Goal: Task Accomplishment & Management: Complete application form

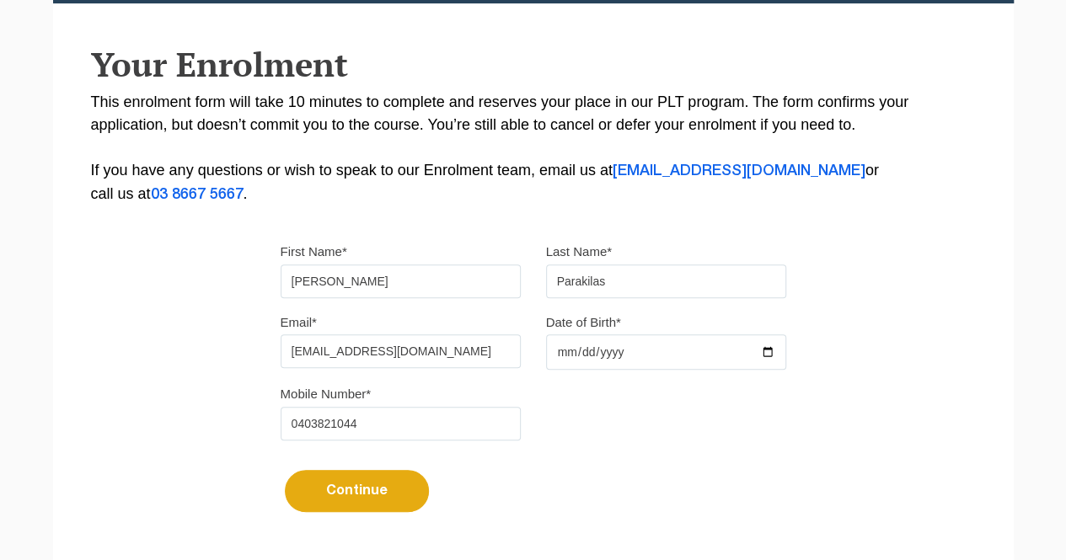
drag, startPoint x: 439, startPoint y: 361, endPoint x: 414, endPoint y: 357, distance: 25.6
click at [439, 361] on input "[EMAIL_ADDRESS][DOMAIN_NAME]" at bounding box center [401, 352] width 240 height 34
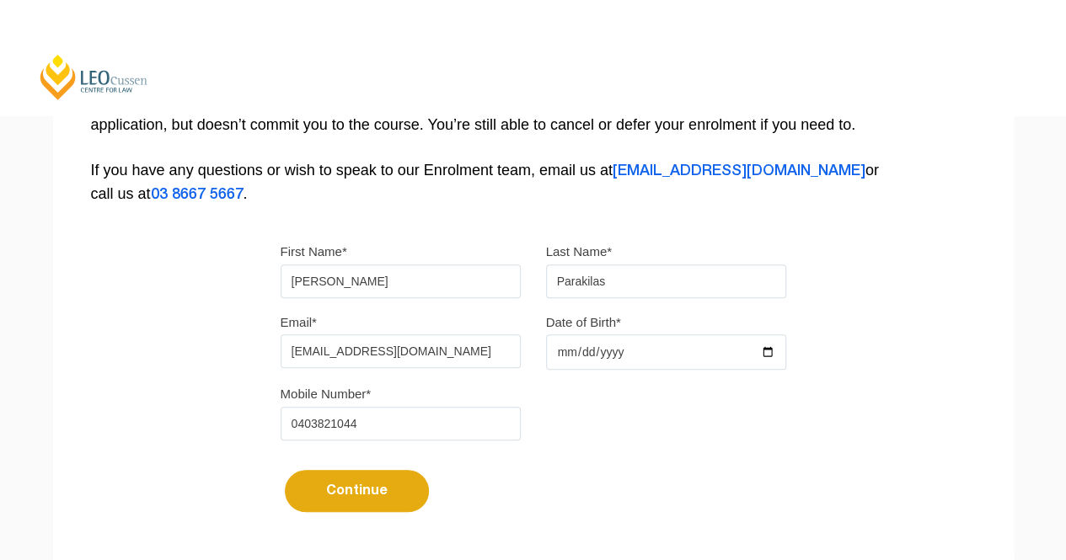
type input "[EMAIL_ADDRESS][DOMAIN_NAME]"
click at [602, 346] on input "Date of Birth*" at bounding box center [666, 352] width 240 height 35
click at [688, 358] on input "Date of Birth*" at bounding box center [666, 352] width 240 height 35
click at [766, 351] on input "Date of Birth*" at bounding box center [666, 352] width 240 height 35
type input "[DATE]"
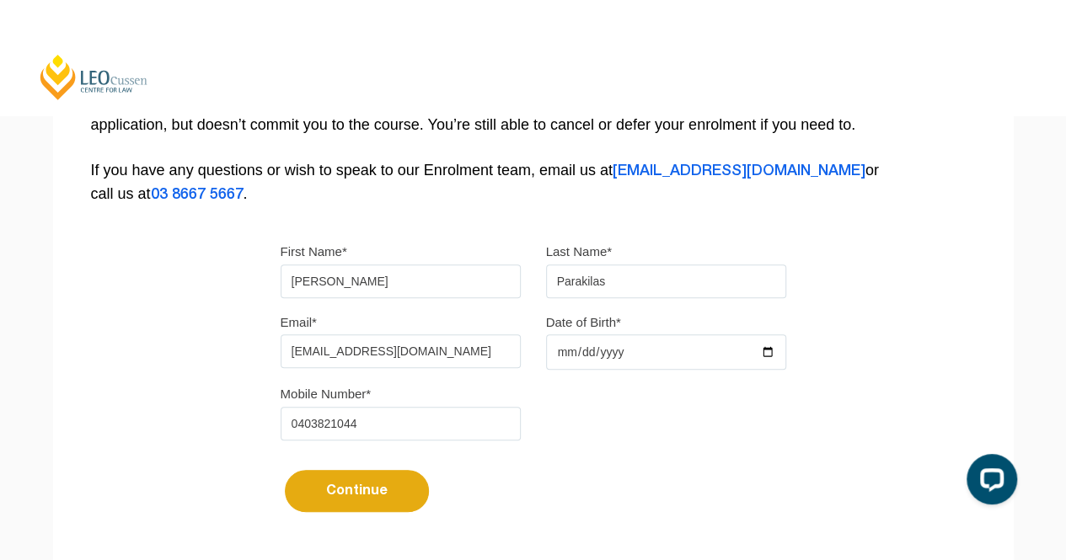
click at [366, 493] on button "Continue" at bounding box center [357, 491] width 144 height 42
select select
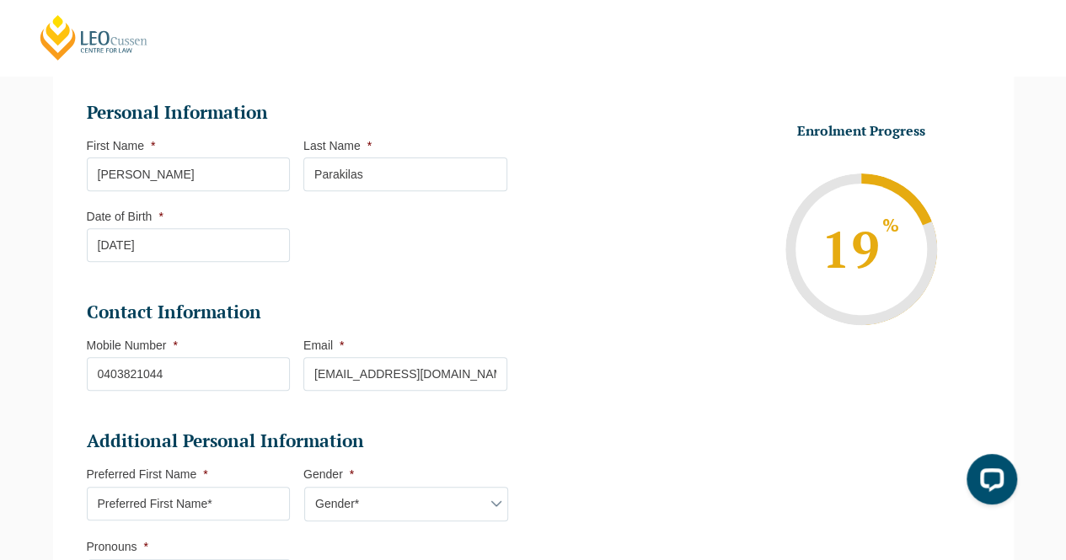
scroll to position [337, 0]
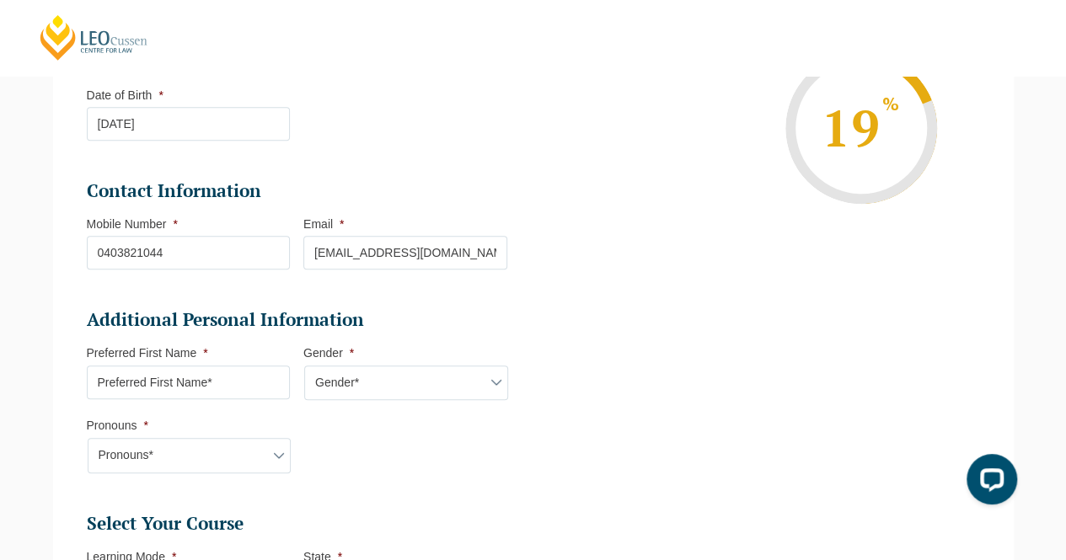
click at [201, 269] on li "Contact Information Mobile Number * [PHONE_NUMBER] Email * [EMAIL_ADDRESS][DOMA…" at bounding box center [304, 233] width 434 height 108
click at [170, 254] on input "0403821044" at bounding box center [189, 253] width 204 height 34
drag, startPoint x: 169, startPoint y: 255, endPoint x: 81, endPoint y: 251, distance: 88.6
click at [81, 251] on li "Personal Information First Name * [PERSON_NAME] Last Name * [PERSON_NAME] Date …" at bounding box center [303, 456] width 459 height 995
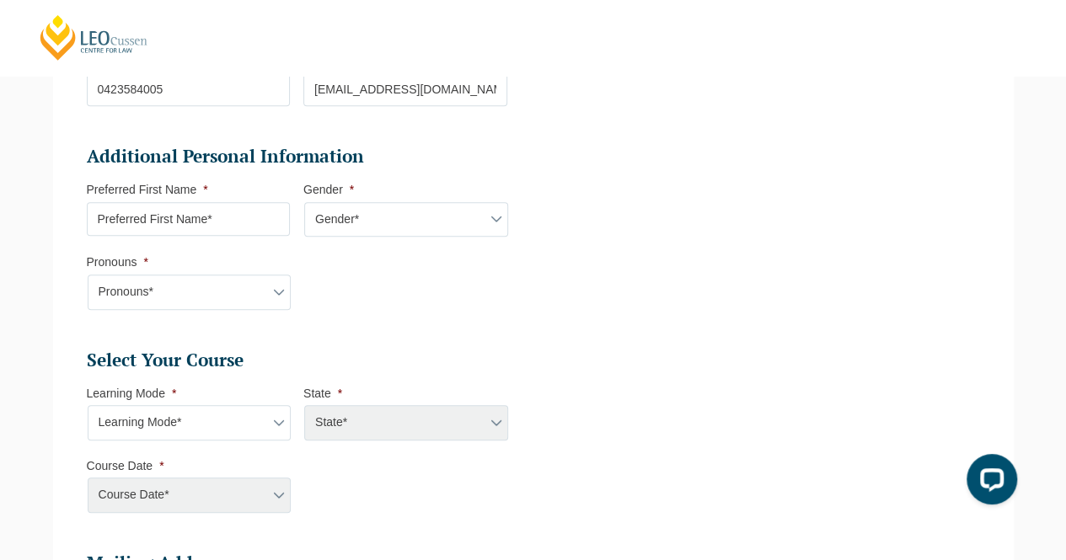
scroll to position [506, 0]
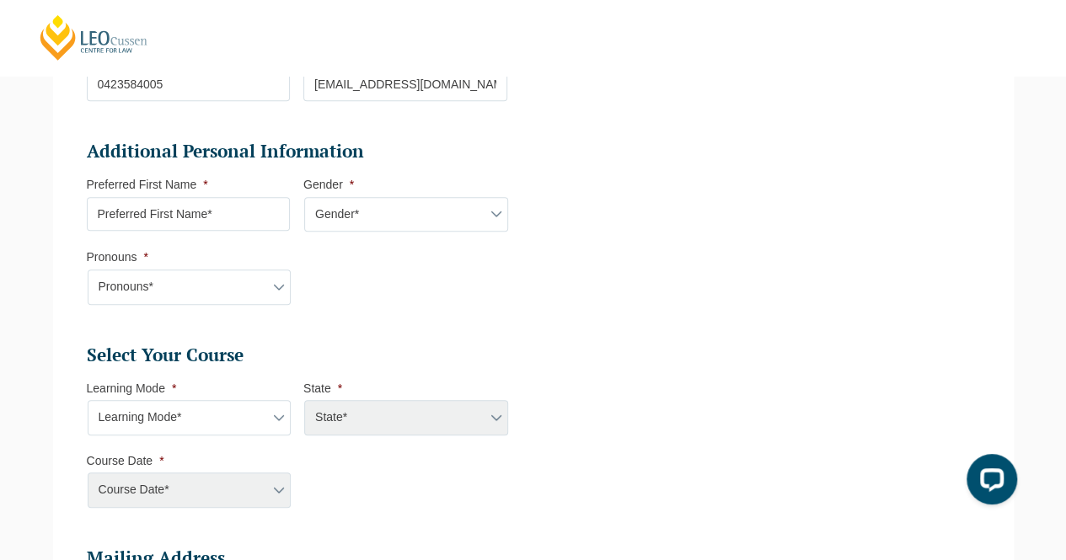
type input "0423584005"
click at [218, 205] on input "Preferred First Name *" at bounding box center [189, 214] width 204 height 34
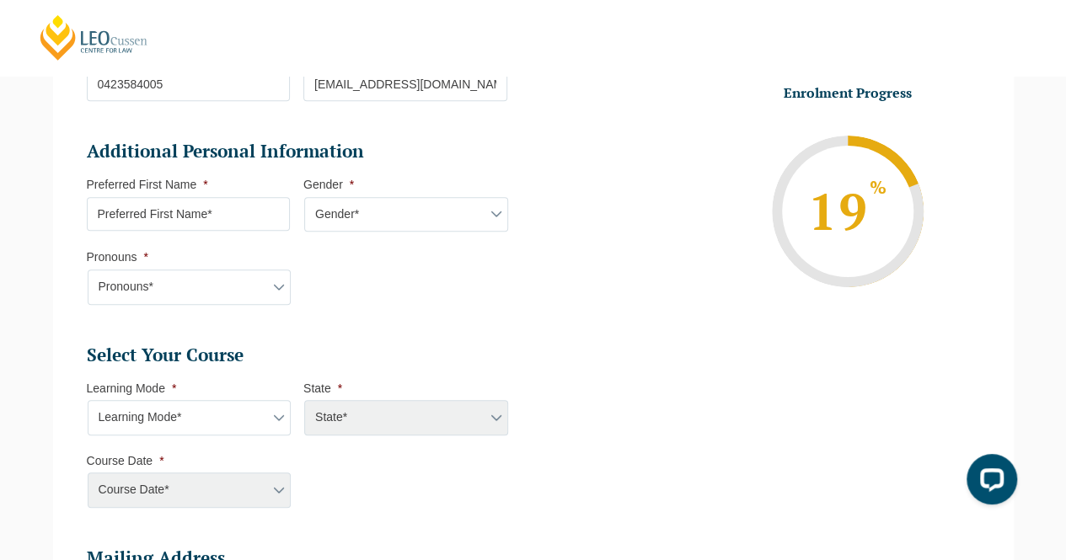
type input "[PERSON_NAME]"
select select "VIC"
select select
click at [275, 281] on select "Pronouns* She/Her/Hers He/Him/His They/Them/Theirs Other Prefer not to disclose" at bounding box center [190, 287] width 204 height 35
select select "She/Her/Hers"
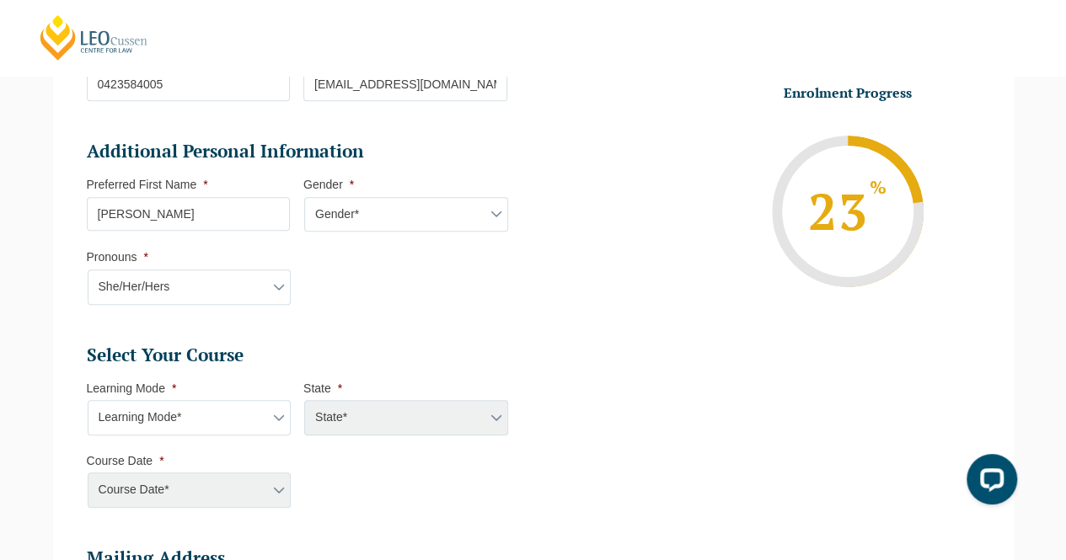
click at [88, 270] on select "Pronouns* She/Her/Hers He/Him/His They/Them/Theirs Other Prefer not to disclose" at bounding box center [190, 287] width 204 height 35
click at [367, 216] on select "Gender* [DEMOGRAPHIC_DATA] [DEMOGRAPHIC_DATA] [DEMOGRAPHIC_DATA] [DEMOGRAPHIC_D…" at bounding box center [406, 214] width 204 height 35
select select "[DEMOGRAPHIC_DATA]"
click at [304, 197] on select "Gender* [DEMOGRAPHIC_DATA] [DEMOGRAPHIC_DATA] [DEMOGRAPHIC_DATA] [DEMOGRAPHIC_D…" at bounding box center [406, 214] width 204 height 35
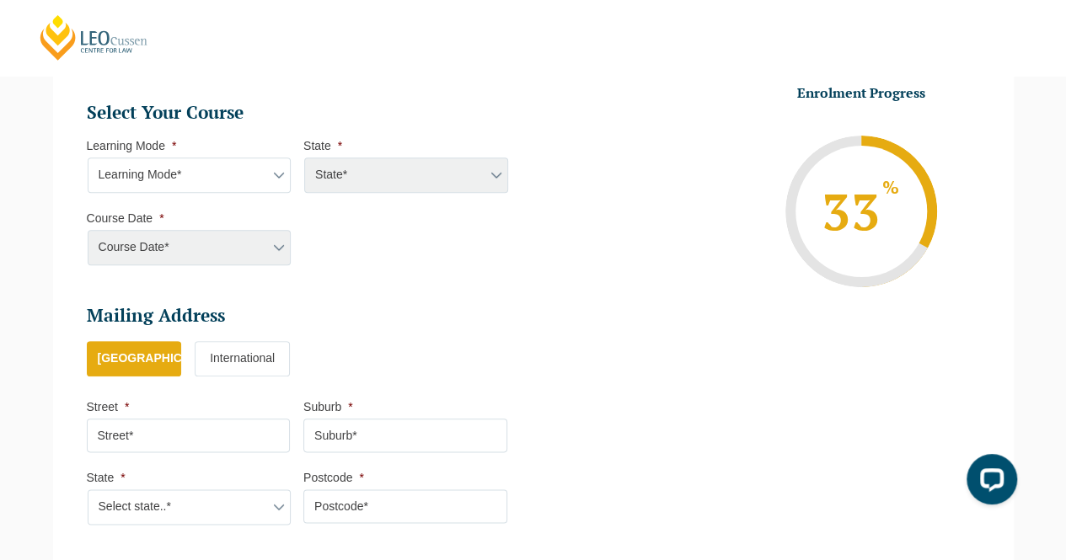
scroll to position [758, 0]
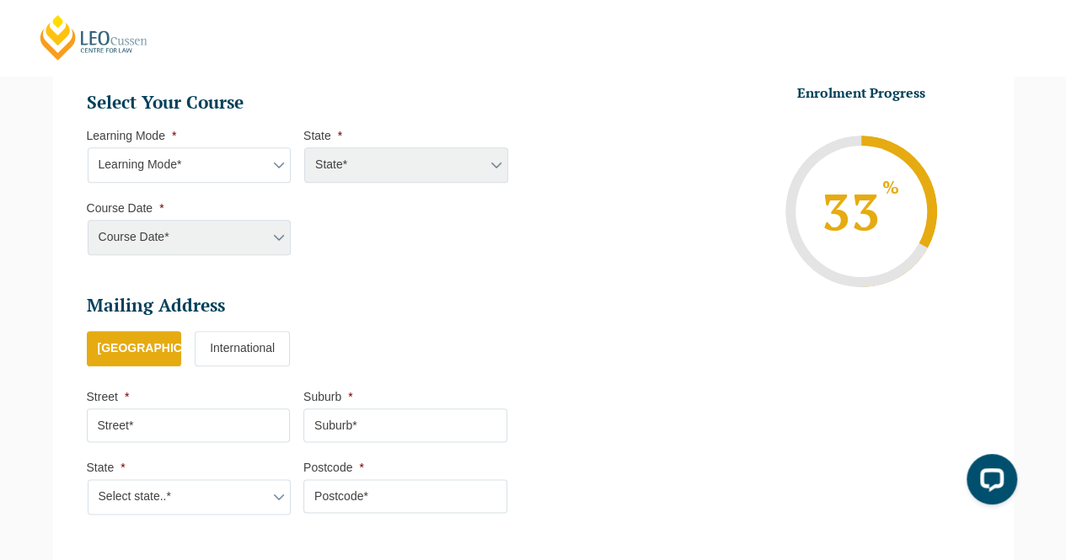
click at [270, 161] on select "Learning Mode* Online Full Time Learning Online Part Time Learning Blended Full…" at bounding box center [190, 164] width 204 height 35
click at [202, 165] on select "Learning Mode* Online Full Time Learning Online Part Time Learning Blended Full…" at bounding box center [190, 164] width 204 height 35
click at [213, 151] on select "Learning Mode* Online Full Time Learning Online Part Time Learning Blended Full…" at bounding box center [190, 164] width 204 height 35
select select "Onsite Full Time Learning"
click at [88, 147] on select "Learning Mode* Online Full Time Learning Online Part Time Learning Blended Full…" at bounding box center [190, 164] width 204 height 35
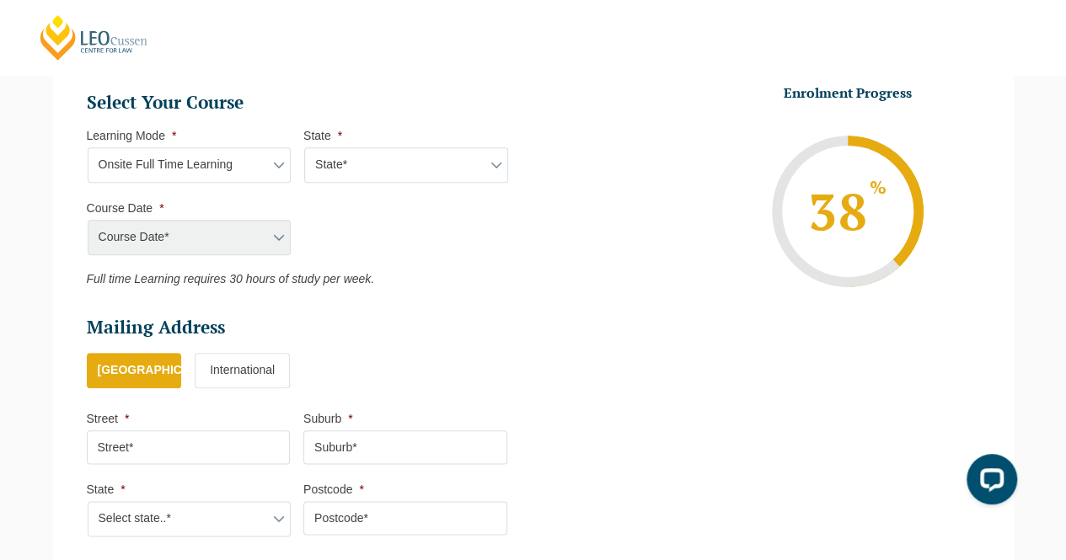
click at [362, 166] on select "State* [GEOGRAPHIC_DATA]" at bounding box center [406, 164] width 204 height 35
select select "VIC"
click at [304, 147] on select "State* [GEOGRAPHIC_DATA]" at bounding box center [406, 164] width 204 height 35
click at [234, 163] on select "Learning Mode* Online Full Time Learning Online Part Time Learning Blended Full…" at bounding box center [190, 164] width 204 height 35
select select "Blended Part Time Learning"
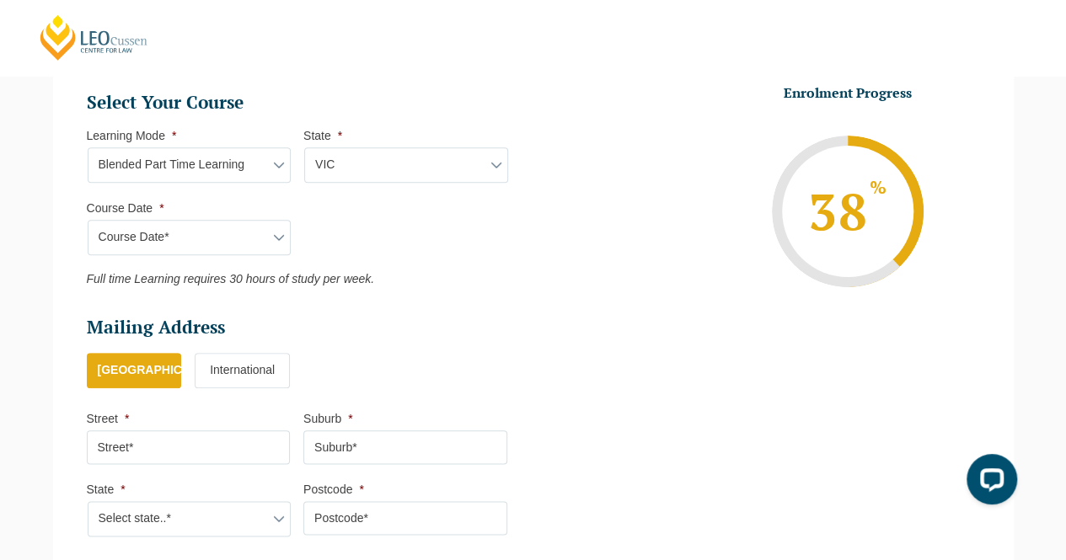
click at [88, 147] on select "Learning Mode* Online Full Time Learning Online Part Time Learning Blended Full…" at bounding box center [190, 164] width 204 height 35
click at [258, 164] on select "Learning Mode* Online Full Time Learning Online Part Time Learning Blended Full…" at bounding box center [190, 164] width 204 height 35
click at [220, 235] on div "Course Date* [DATE] ([DATE] to [DATE]) [DATE] ([DATE] to [DATE])" at bounding box center [189, 237] width 204 height 35
click at [280, 230] on div "Course Date* [DATE] ([DATE] to [DATE]) [DATE] ([DATE] to [DATE])" at bounding box center [189, 237] width 204 height 35
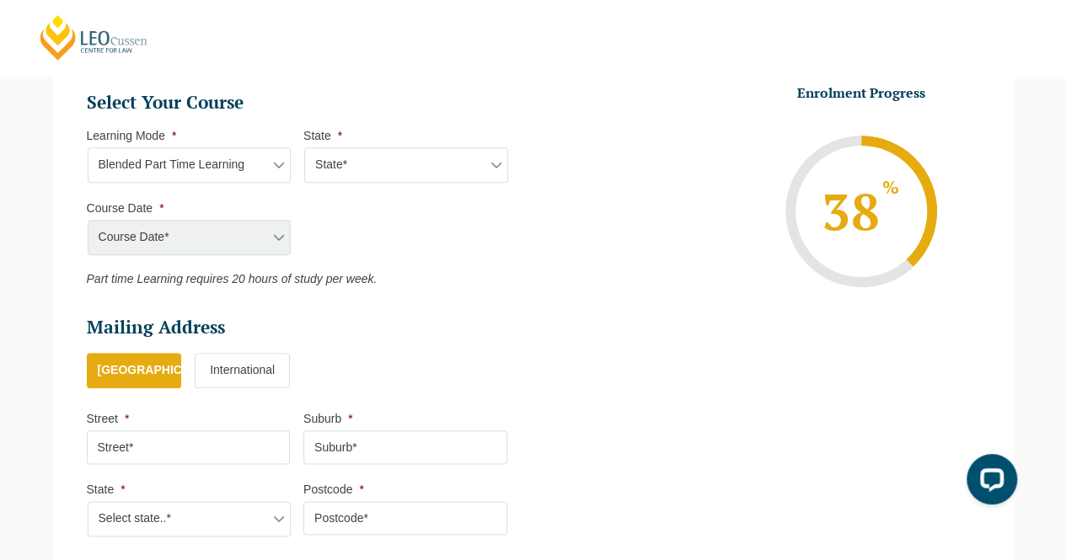
click at [280, 235] on div "Course Date* [DATE] ([DATE] to [DATE]) [DATE] ([DATE] to [DATE])" at bounding box center [189, 237] width 204 height 35
click at [278, 233] on div "Course Date* [DATE] ([DATE] to [DATE]) [DATE] ([DATE] to [DATE])" at bounding box center [189, 237] width 204 height 35
click at [143, 233] on div "Course Date* [DATE] ([DATE] to [DATE]) [DATE] ([DATE] to [DATE])" at bounding box center [189, 237] width 204 height 35
click at [123, 234] on div "Course Date* [DATE] ([DATE] to [DATE]) [DATE] ([DATE] to [DATE])" at bounding box center [189, 237] width 204 height 35
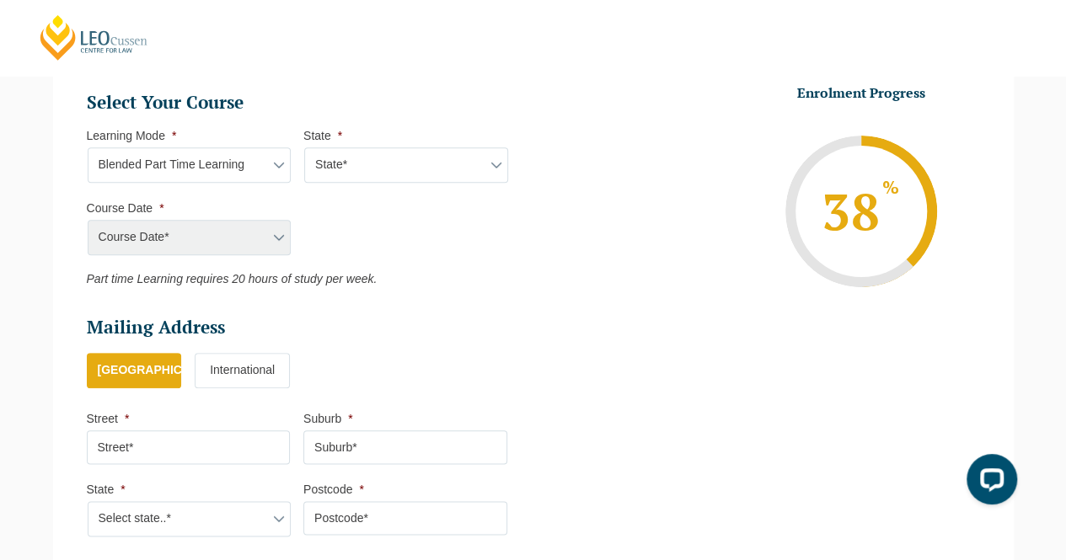
click at [362, 163] on select "State* ACT/[GEOGRAPHIC_DATA] QLD [GEOGRAPHIC_DATA] [GEOGRAPHIC_DATA]" at bounding box center [406, 164] width 204 height 35
select select "VIC"
click at [304, 147] on select "State* ACT/[GEOGRAPHIC_DATA] QLD [GEOGRAPHIC_DATA] [GEOGRAPHIC_DATA]" at bounding box center [406, 164] width 204 height 35
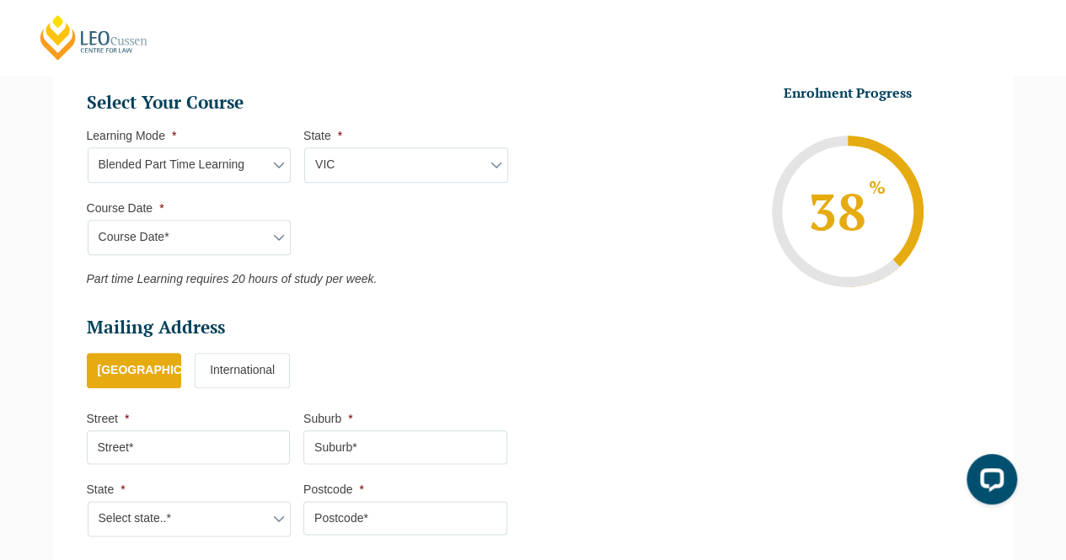
click at [252, 233] on select "Course Date* [DATE] ([DATE] to [DATE]) [DATE] ([DATE] to [DATE]) [DATE] ([DATE]…" at bounding box center [190, 237] width 204 height 35
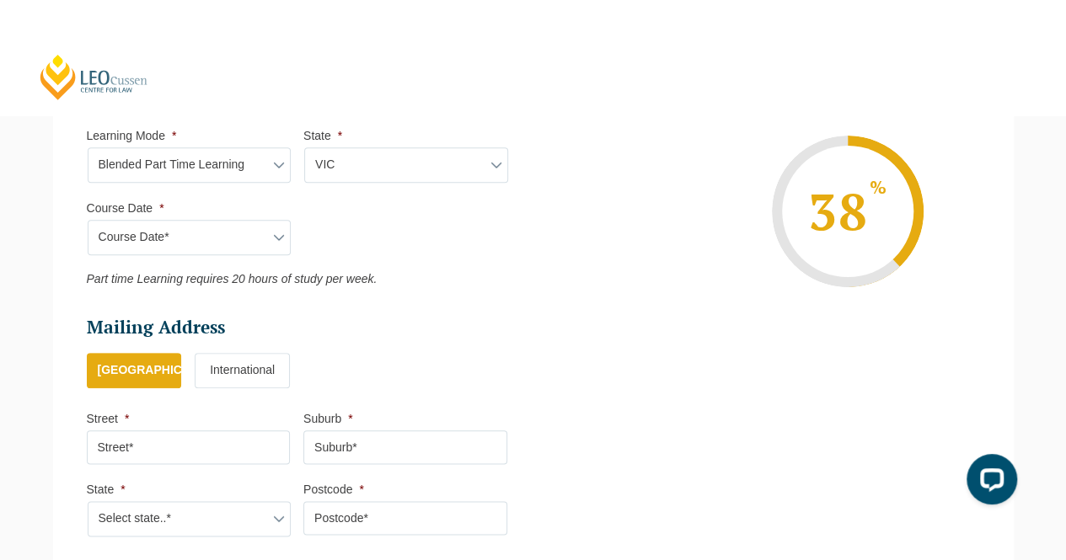
click at [258, 171] on select "Learning Mode* Online Full Time Learning Online Part Time Learning Blended Full…" at bounding box center [190, 164] width 204 height 35
select select "Onsite Full Time Learning"
click at [88, 147] on select "Learning Mode* Online Full Time Learning Online Part Time Learning Blended Full…" at bounding box center [190, 164] width 204 height 35
click at [241, 233] on div "Course Date* [DATE] ([DATE] to [DATE]) [DATE] ([DATE] to [DATE]) [DATE] ([DATE]…" at bounding box center [189, 237] width 204 height 35
drag, startPoint x: 352, startPoint y: 158, endPoint x: 363, endPoint y: 176, distance: 20.8
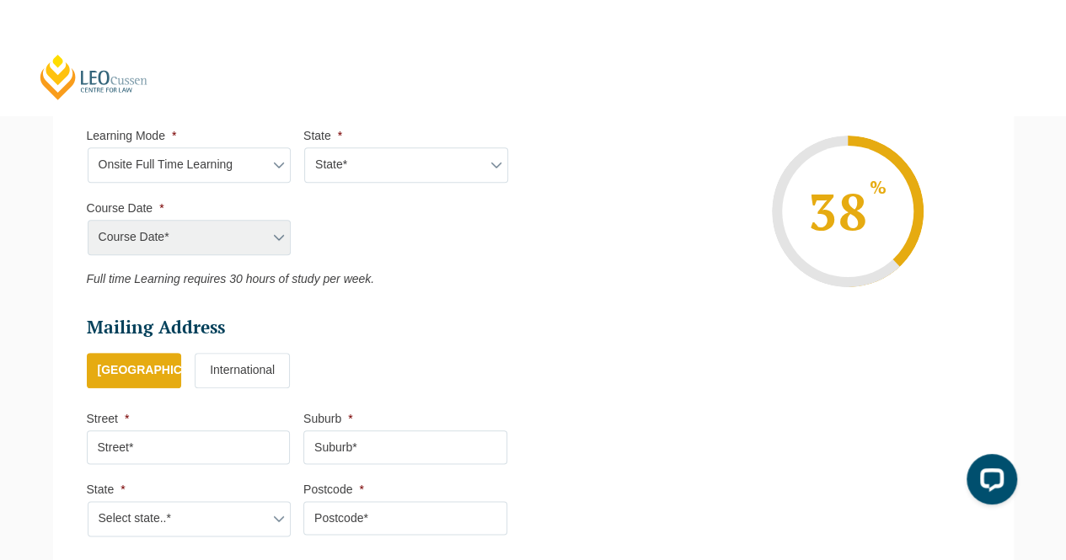
click at [352, 158] on select "State* [GEOGRAPHIC_DATA]" at bounding box center [406, 164] width 204 height 35
select select "VIC"
click at [304, 147] on select "State* [GEOGRAPHIC_DATA]" at bounding box center [406, 164] width 204 height 35
click at [275, 241] on select "Course Date* [DATE] ([DATE] to [DATE]) [DATE] ([DATE] to [DATE])" at bounding box center [190, 237] width 204 height 35
select select "[DATE] ([DATE] to [DATE])"
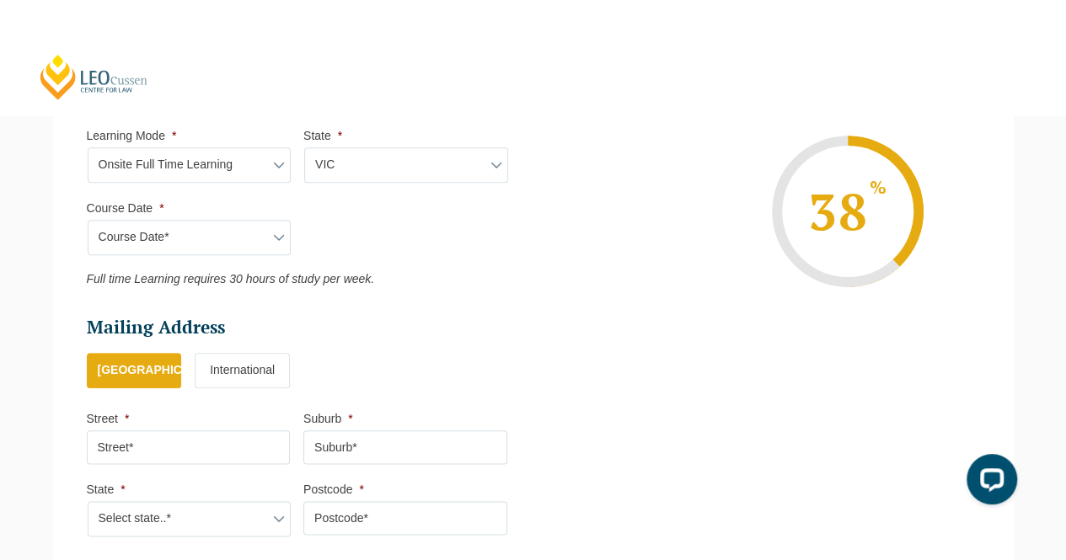
click at [88, 220] on select "Course Date* [DATE] ([DATE] to [DATE]) [DATE] ([DATE] to [DATE])" at bounding box center [190, 237] width 204 height 35
type input "Intake [DATE] FT"
type input "Practical Legal Training ([GEOGRAPHIC_DATA])"
select select "[PERSON_NAME] (JAN) 2026 Full Time Onsite"
click at [226, 233] on select "Course Date* [DATE] ([DATE] to [DATE]) [DATE] ([DATE] to [DATE])" at bounding box center [190, 237] width 204 height 35
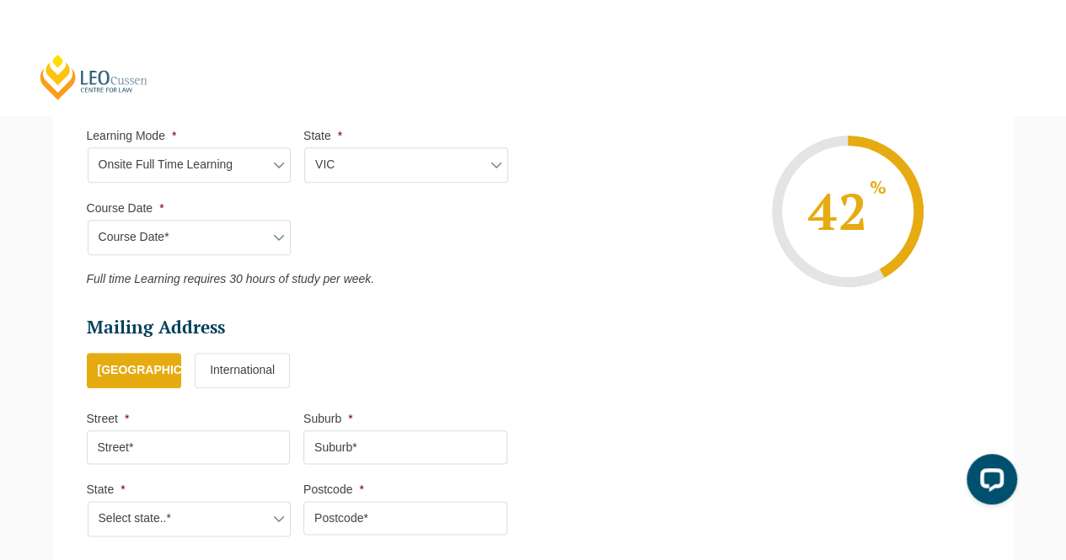
click at [226, 233] on select "Course Date* [DATE] ([DATE] to [DATE]) [DATE] ([DATE] to [DATE])" at bounding box center [190, 237] width 204 height 35
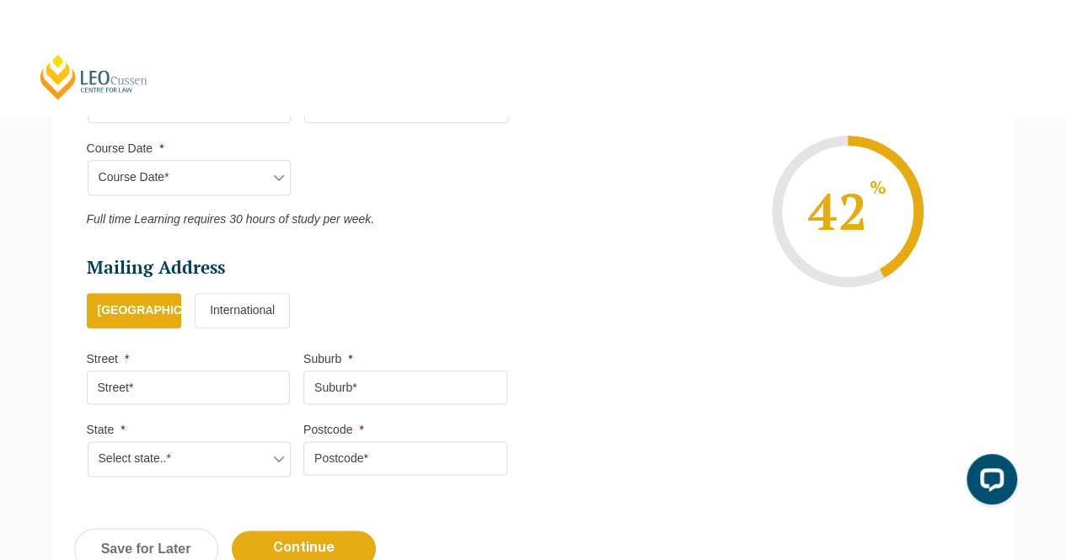
scroll to position [927, 0]
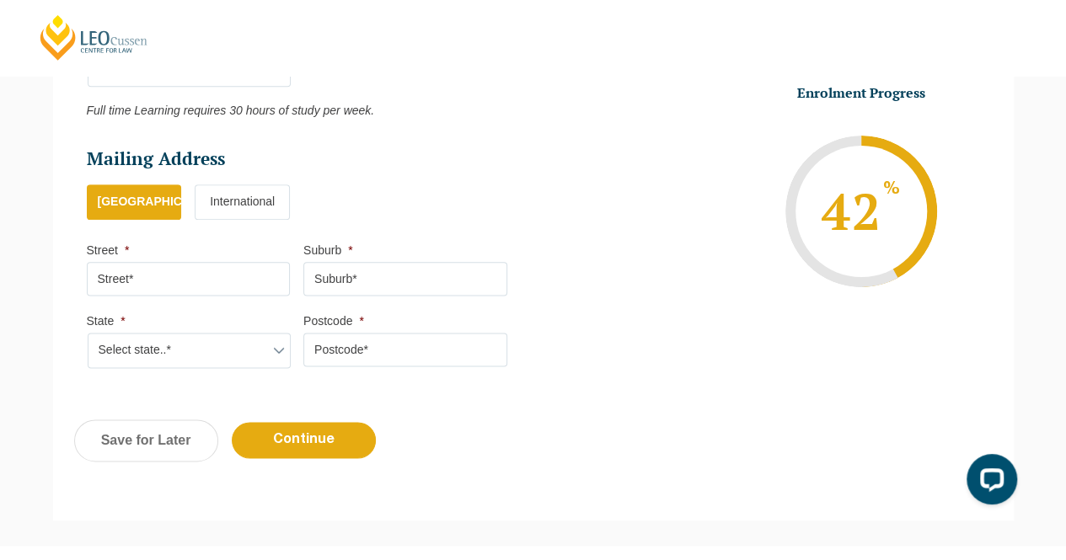
click at [214, 286] on input "Street *" at bounding box center [189, 279] width 204 height 34
type input "[STREET_ADDRESS]"
type input "[PERSON_NAME] [PERSON_NAME]"
select select "VIC"
type input "3146"
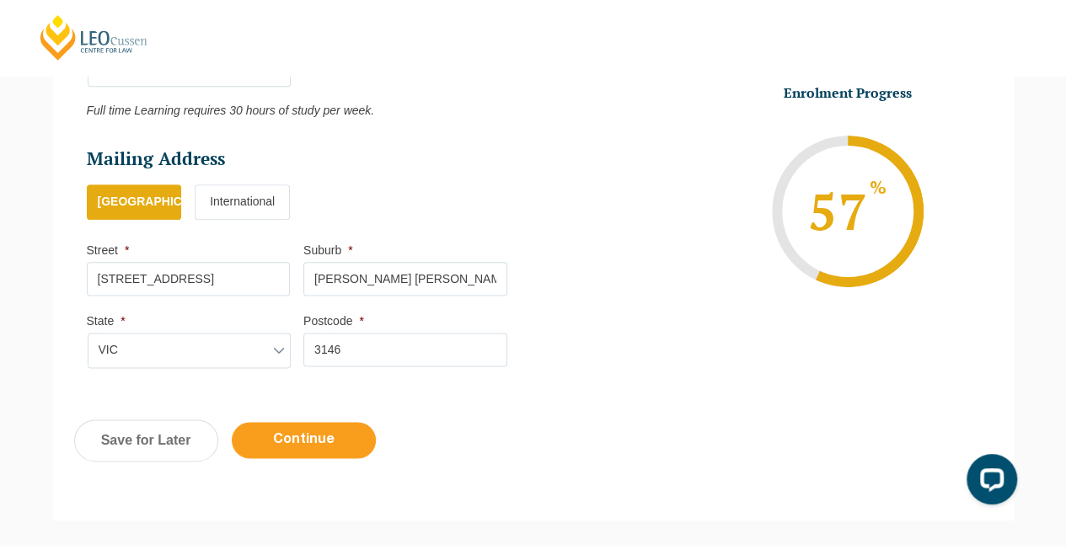
click at [340, 436] on input "Continue" at bounding box center [304, 440] width 144 height 36
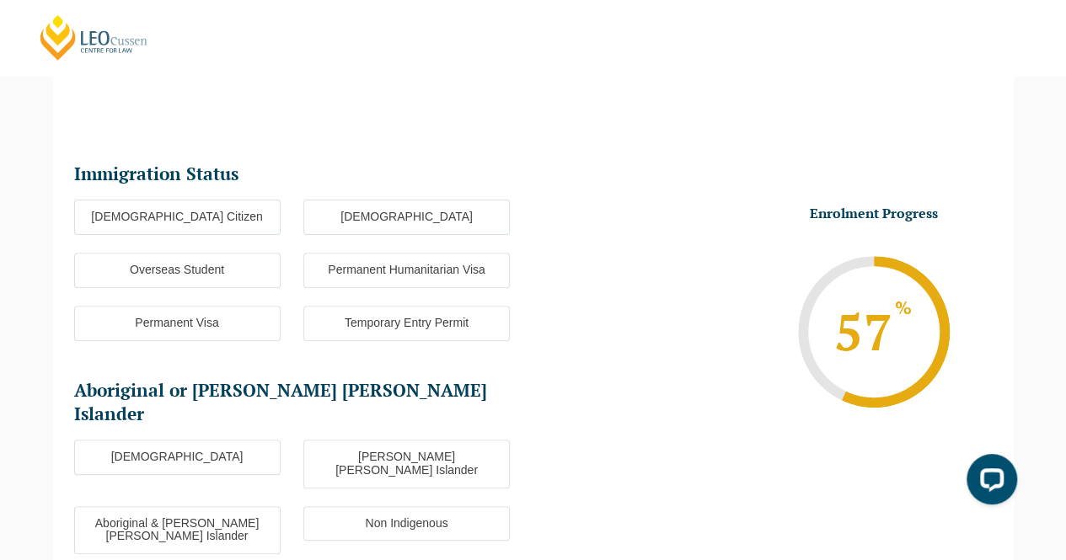
scroll to position [145, 0]
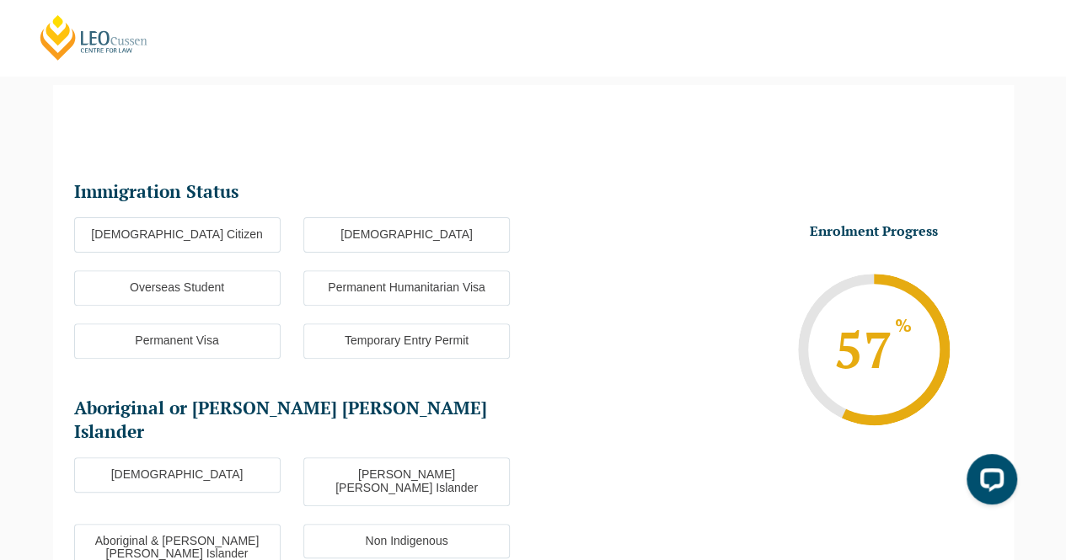
click at [254, 233] on label "[DEMOGRAPHIC_DATA] Citizen" at bounding box center [177, 234] width 206 height 35
click at [0, 0] on input "[DEMOGRAPHIC_DATA] Citizen" at bounding box center [0, 0] width 0 height 0
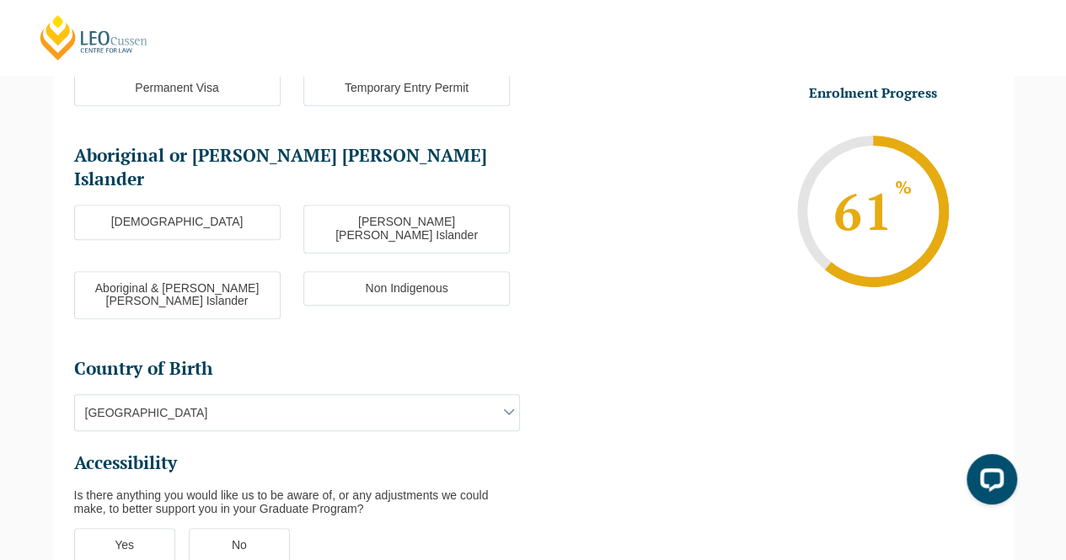
click at [361, 271] on label "Non Indigenous" at bounding box center [406, 288] width 206 height 35
click at [0, 0] on input "Non Indigenous" at bounding box center [0, 0] width 0 height 0
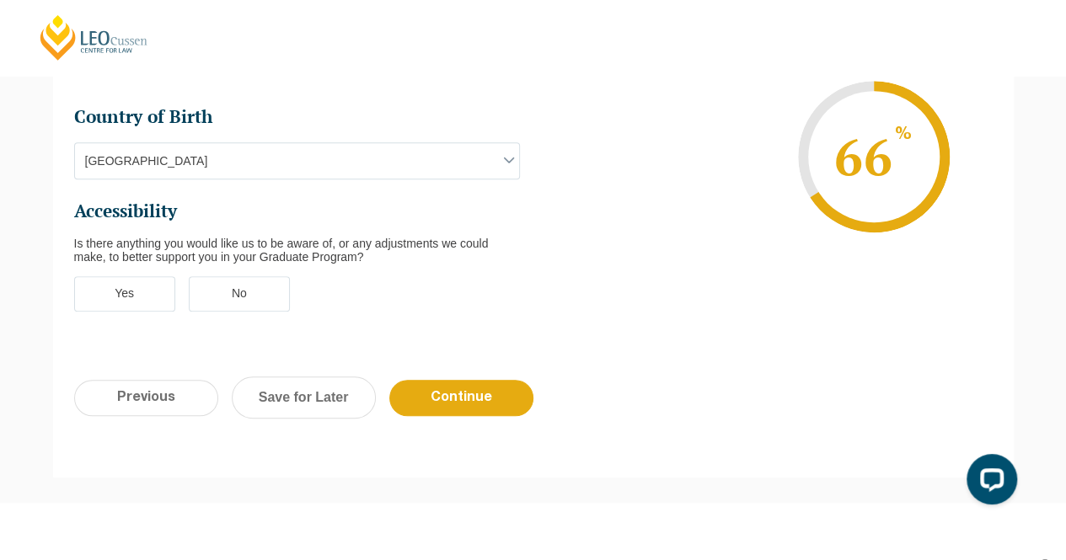
scroll to position [650, 0]
click at [271, 276] on label "No" at bounding box center [239, 293] width 101 height 35
click at [0, 0] on input "No" at bounding box center [0, 0] width 0 height 0
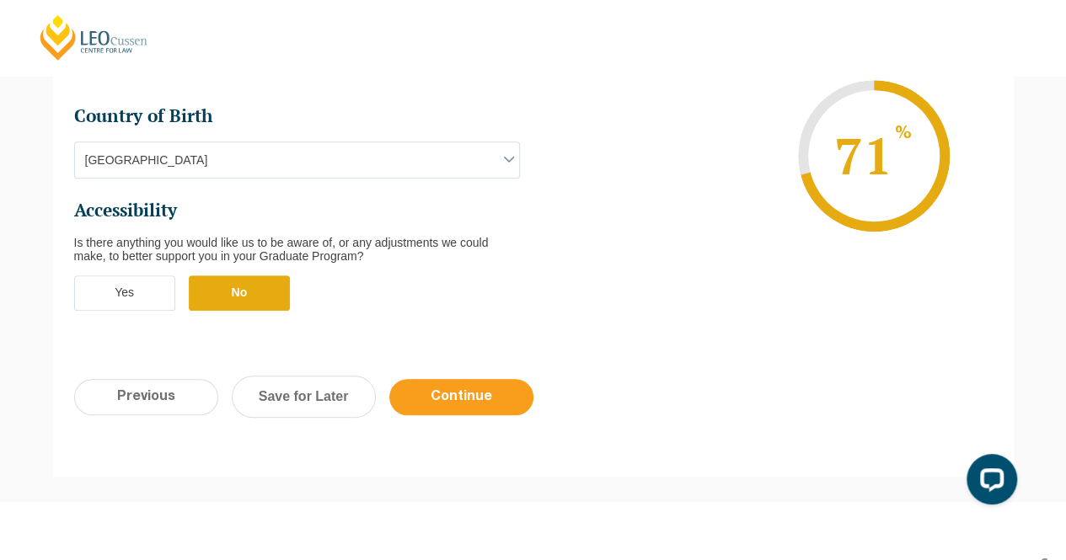
click at [450, 379] on input "Continue" at bounding box center [461, 397] width 144 height 36
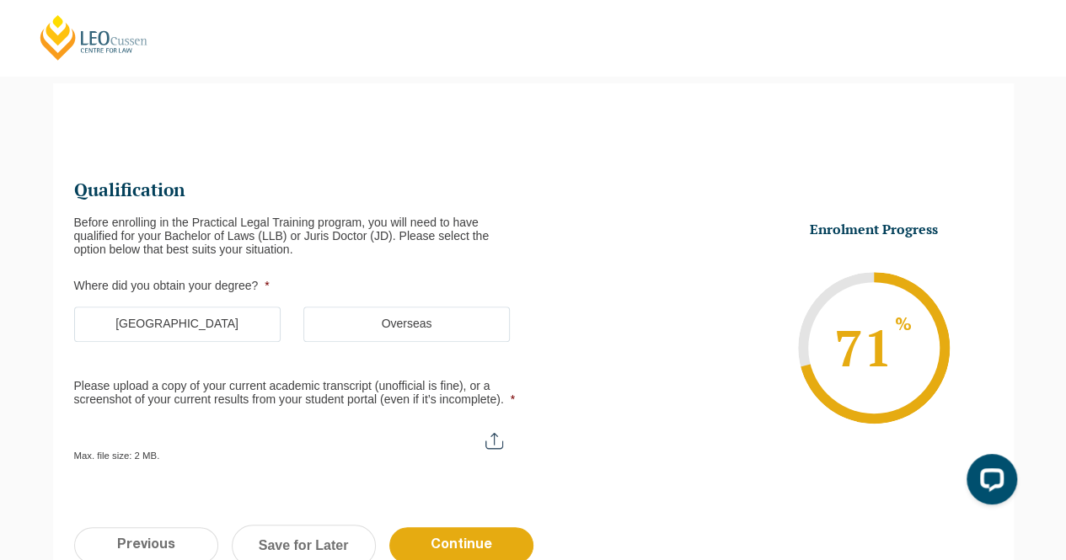
scroll to position [145, 0]
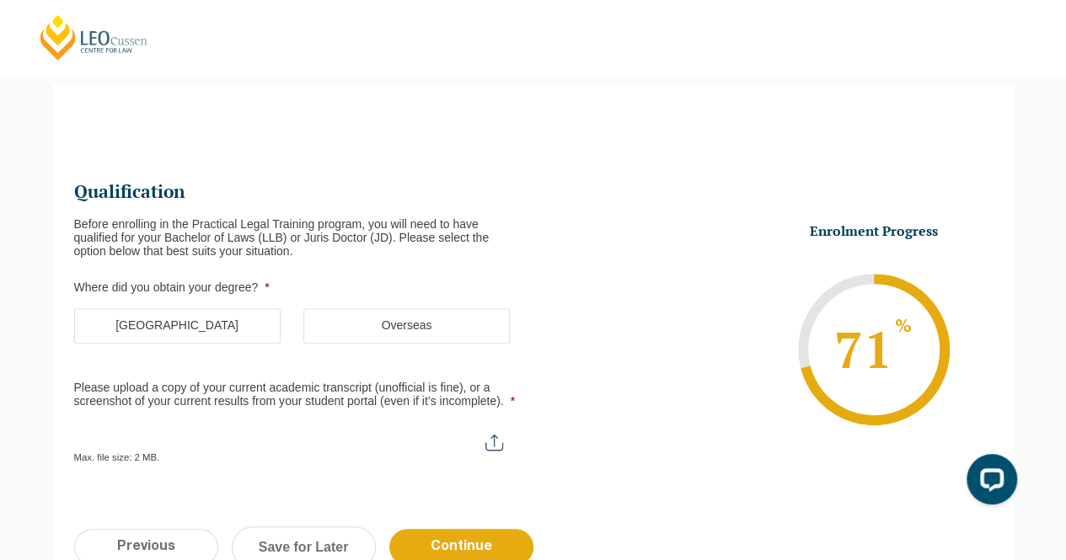
click at [224, 322] on label "[GEOGRAPHIC_DATA]" at bounding box center [177, 325] width 206 height 35
click at [0, 0] on input "[GEOGRAPHIC_DATA]" at bounding box center [0, 0] width 0 height 0
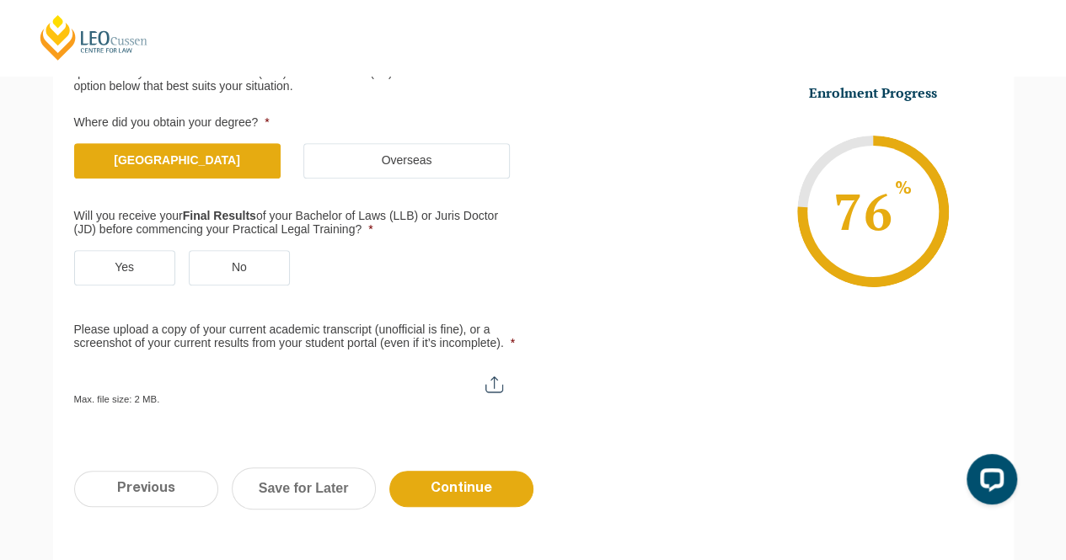
scroll to position [313, 0]
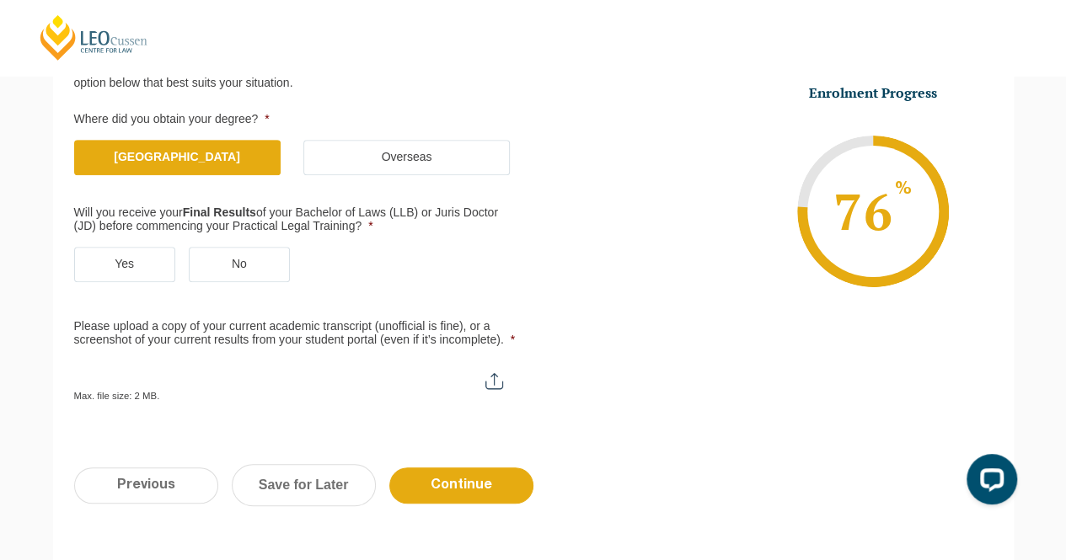
click at [142, 265] on label "Yes" at bounding box center [124, 264] width 101 height 35
click at [0, 0] on input "Yes" at bounding box center [0, 0] width 0 height 0
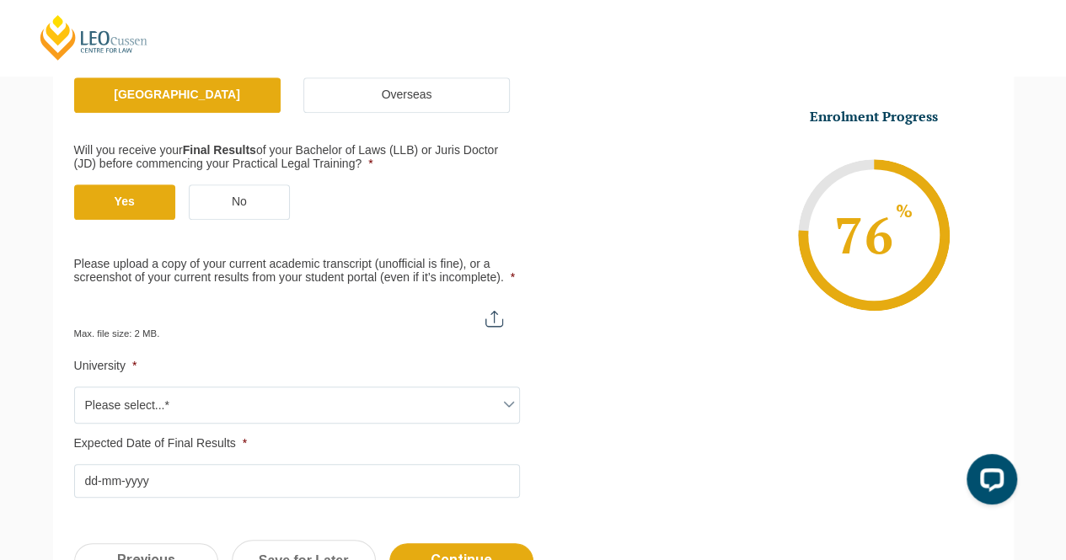
scroll to position [398, 0]
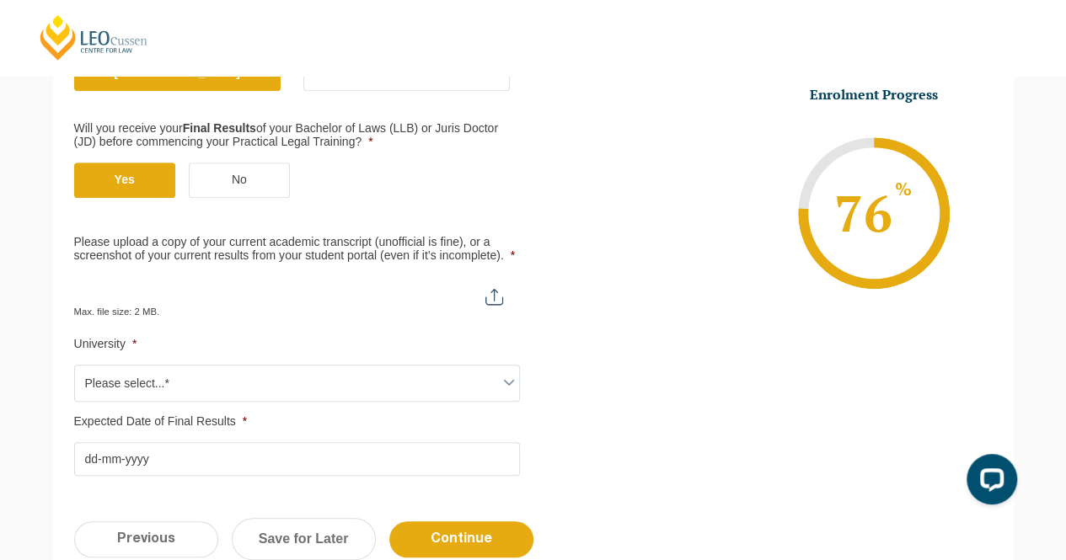
click at [484, 302] on input "Please upload a copy of your current academic transcript (unofficial is fine), …" at bounding box center [297, 290] width 446 height 29
type input "C:\fakepath\TRANSCRIPT.pdf"
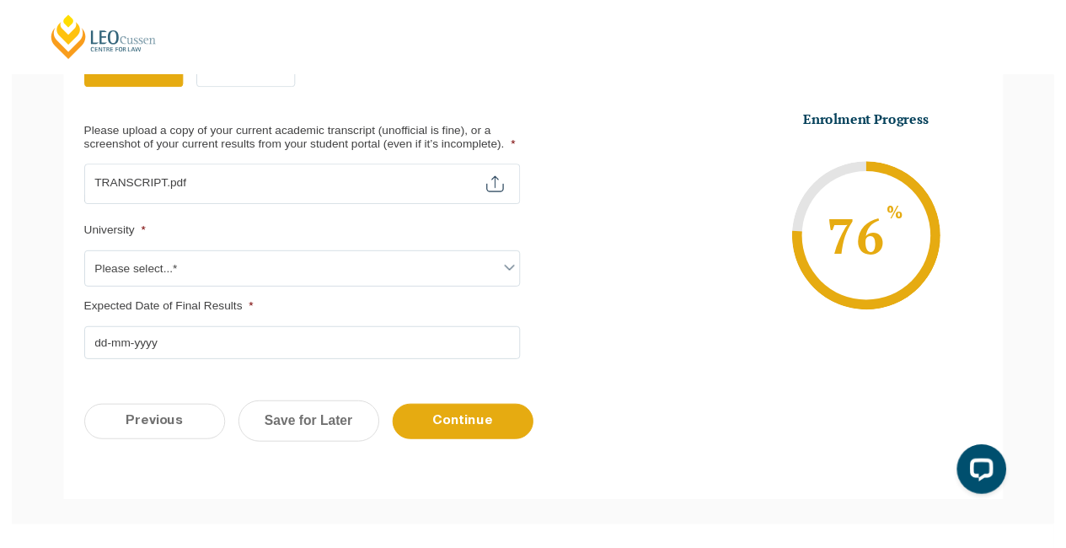
scroll to position [650, 0]
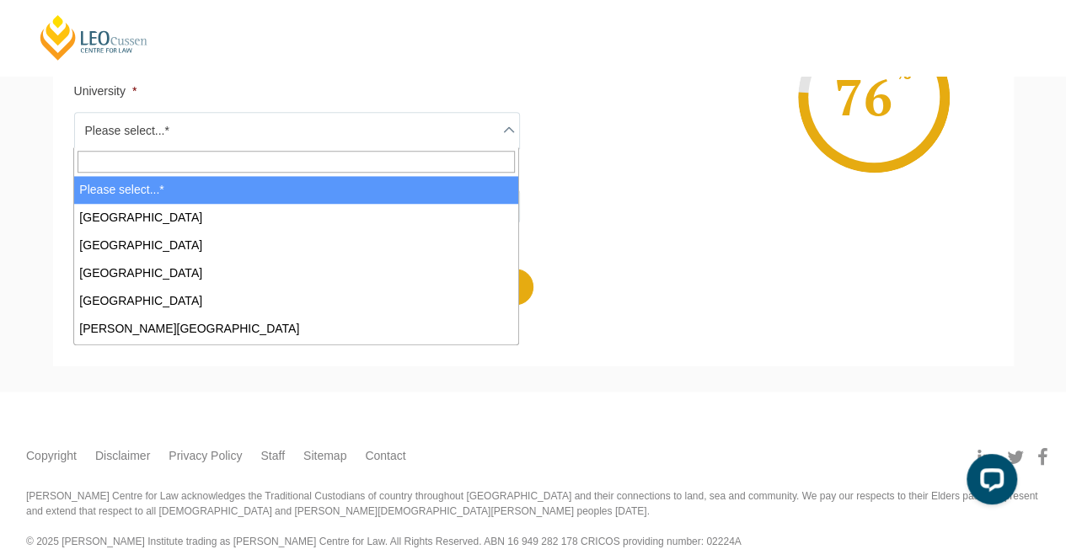
click at [241, 127] on span "Please select...*" at bounding box center [297, 130] width 444 height 35
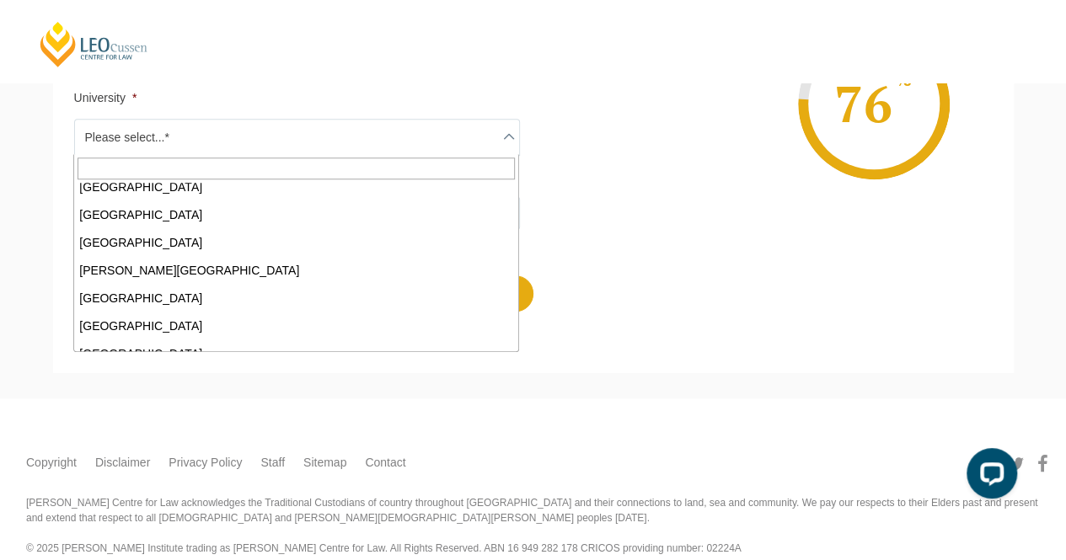
scroll to position [421, 0]
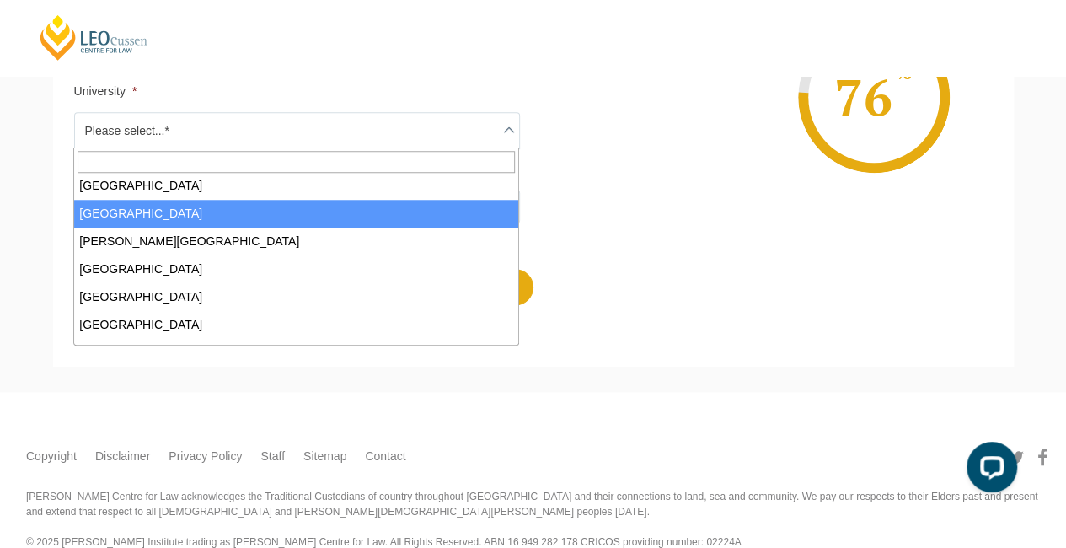
select select "[GEOGRAPHIC_DATA]"
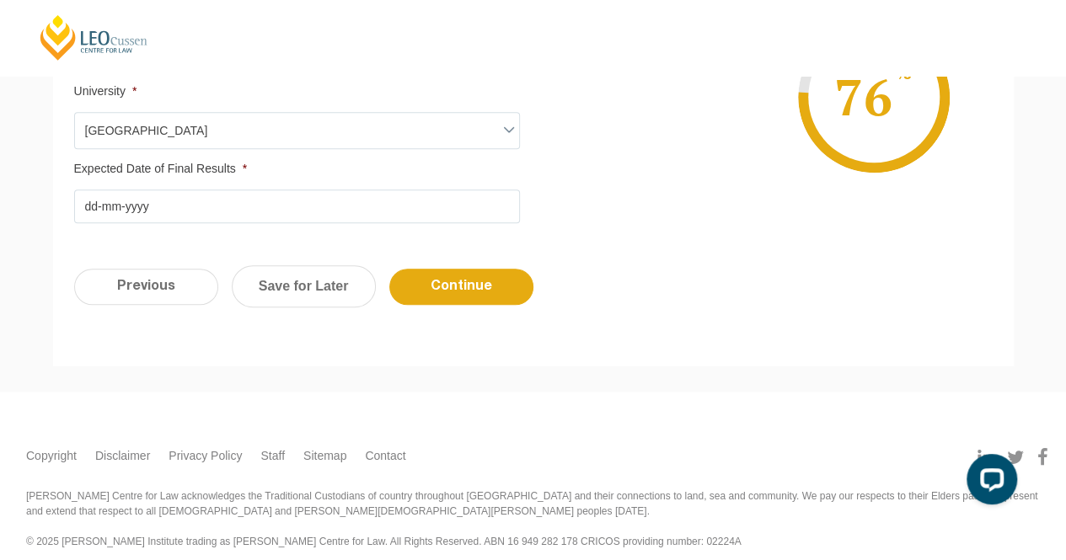
click at [192, 193] on input "Expected Date of Final Results *" at bounding box center [297, 207] width 446 height 34
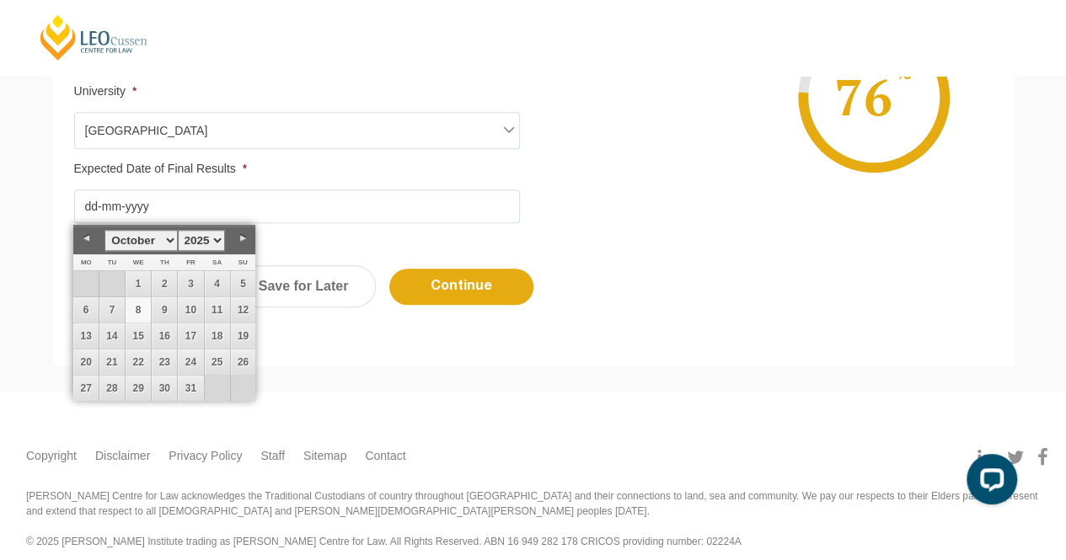
click at [220, 238] on select "1925 1926 1927 1928 1929 1930 1931 1932 1933 1934 1935 1936 1937 1938 1939 1940…" at bounding box center [201, 240] width 47 height 21
click at [161, 228] on div "January February March April May June July August September October November [D…" at bounding box center [164, 240] width 182 height 29
click at [167, 237] on select "January February March April May June July August September October November De…" at bounding box center [140, 240] width 72 height 21
click at [90, 329] on link "10" at bounding box center [85, 336] width 25 height 25
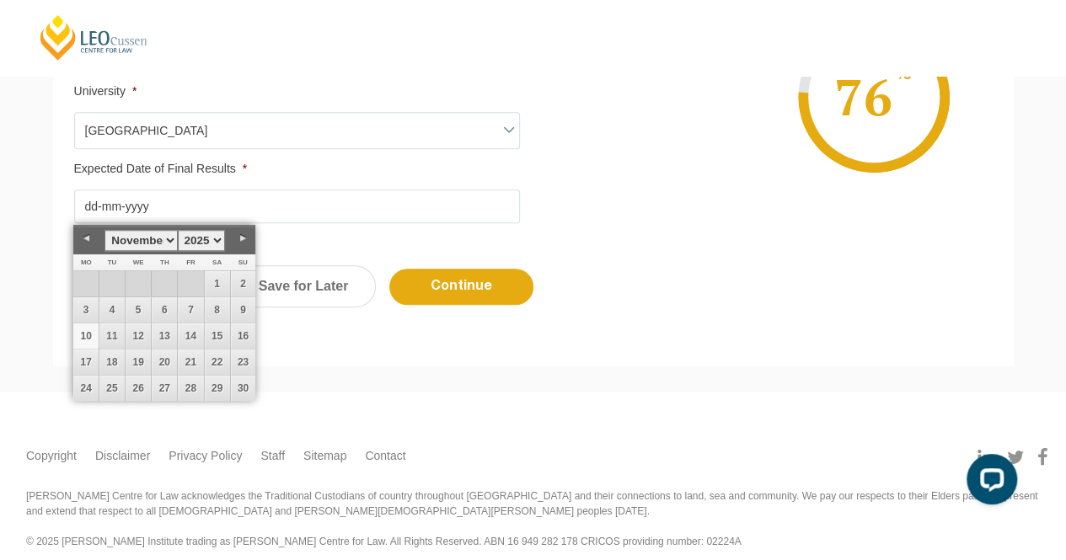
type input "[DATE]"
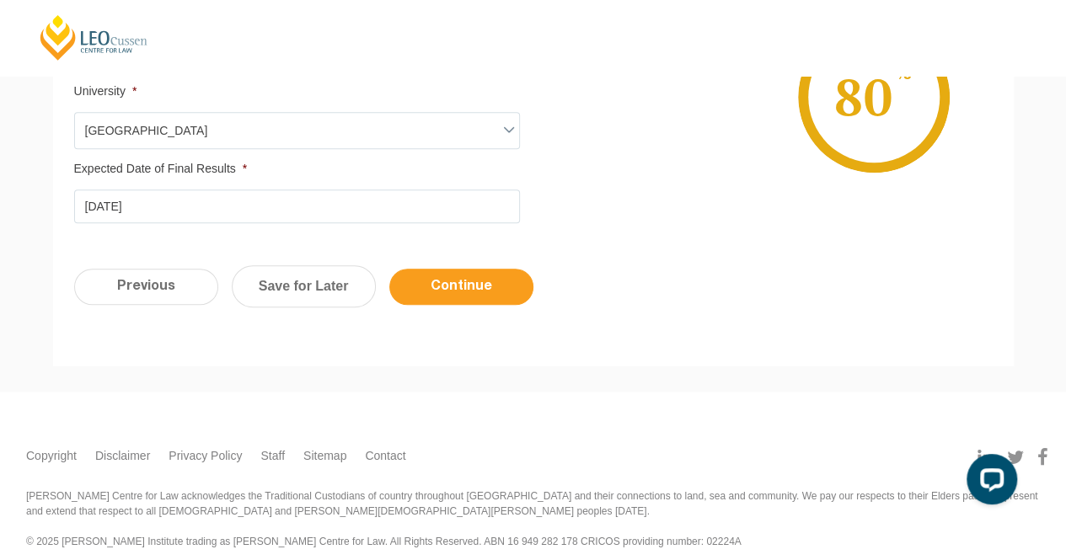
click at [433, 289] on input "Continue" at bounding box center [461, 287] width 144 height 36
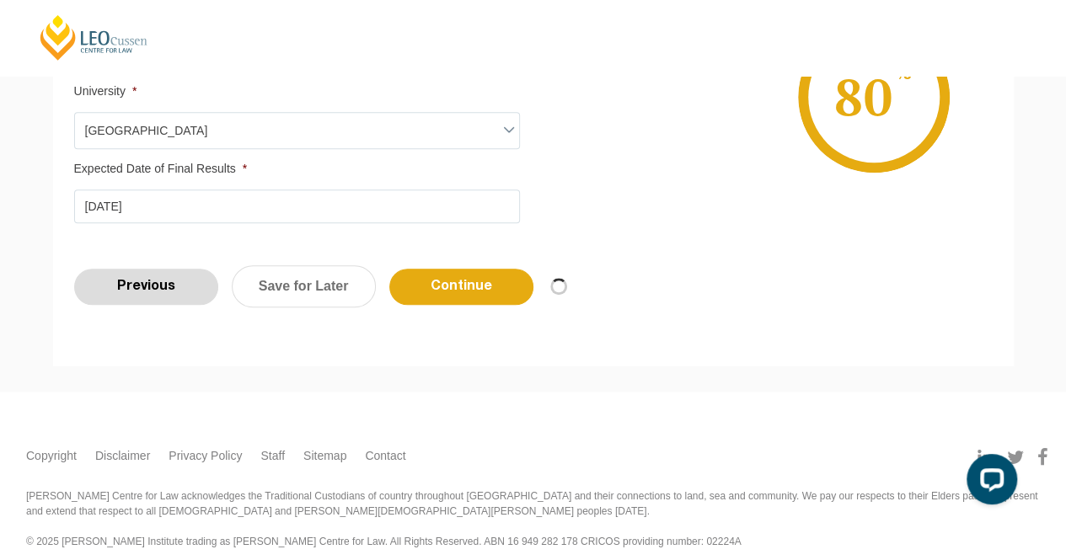
click at [145, 296] on input "Previous" at bounding box center [146, 287] width 144 height 36
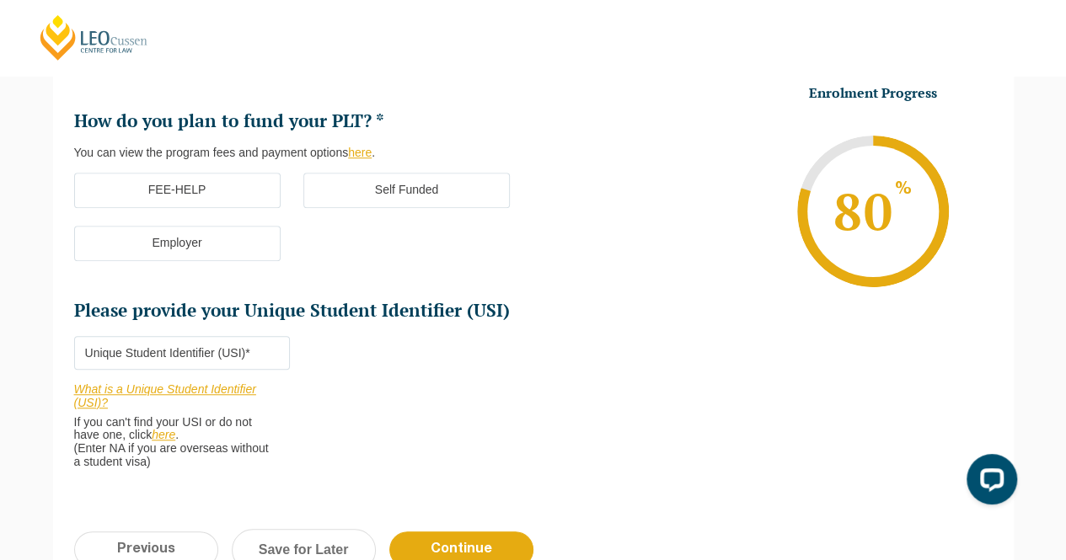
scroll to position [651, 0]
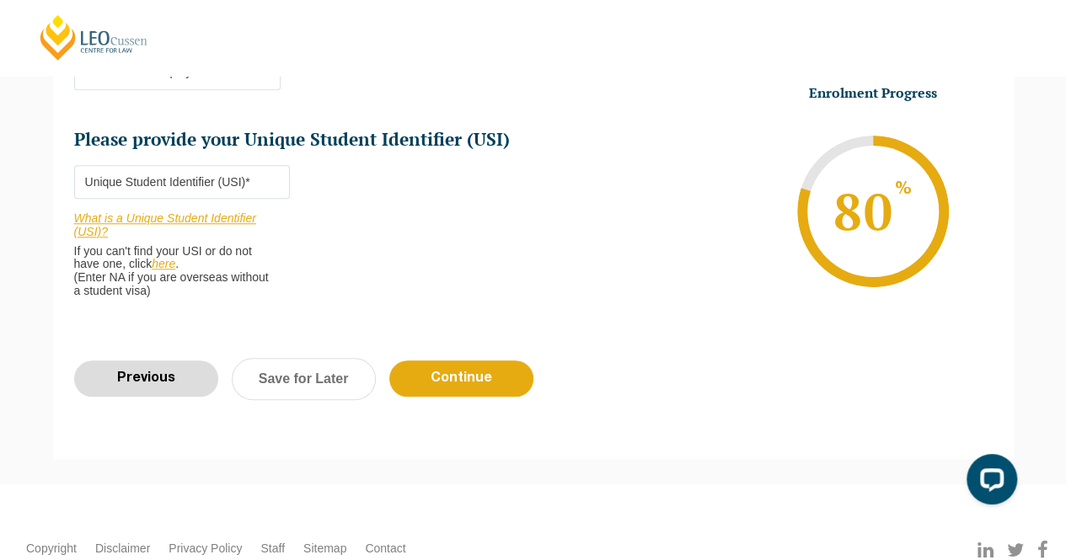
click at [133, 390] on input "Previous" at bounding box center [146, 379] width 144 height 36
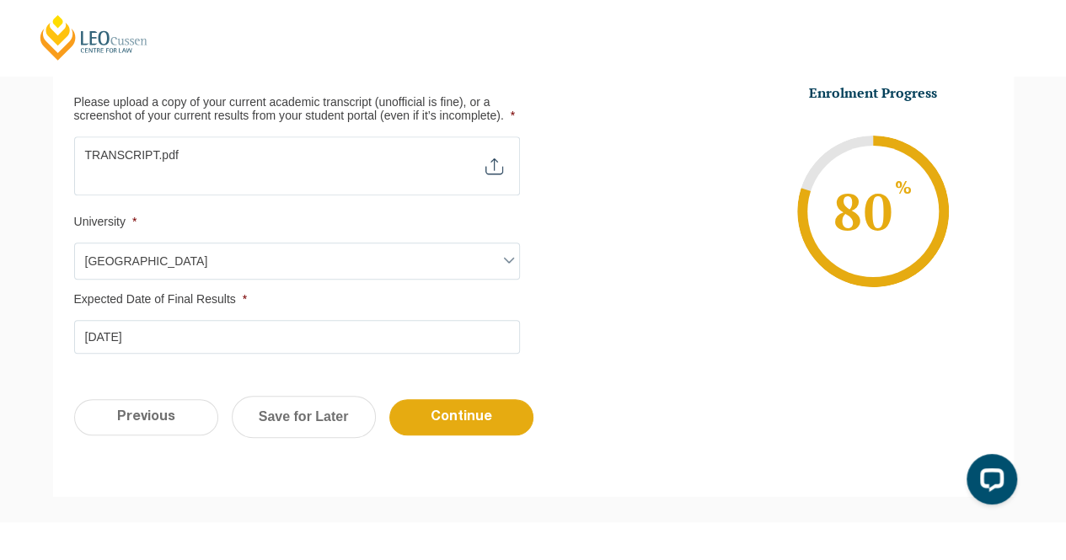
scroll to position [566, 0]
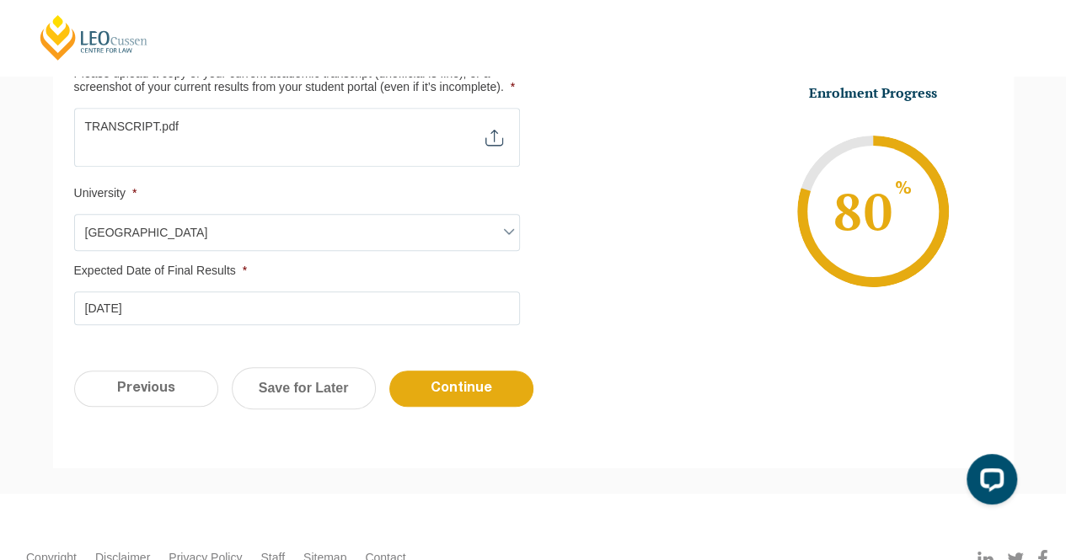
click at [228, 306] on input "[DATE]" at bounding box center [297, 309] width 446 height 34
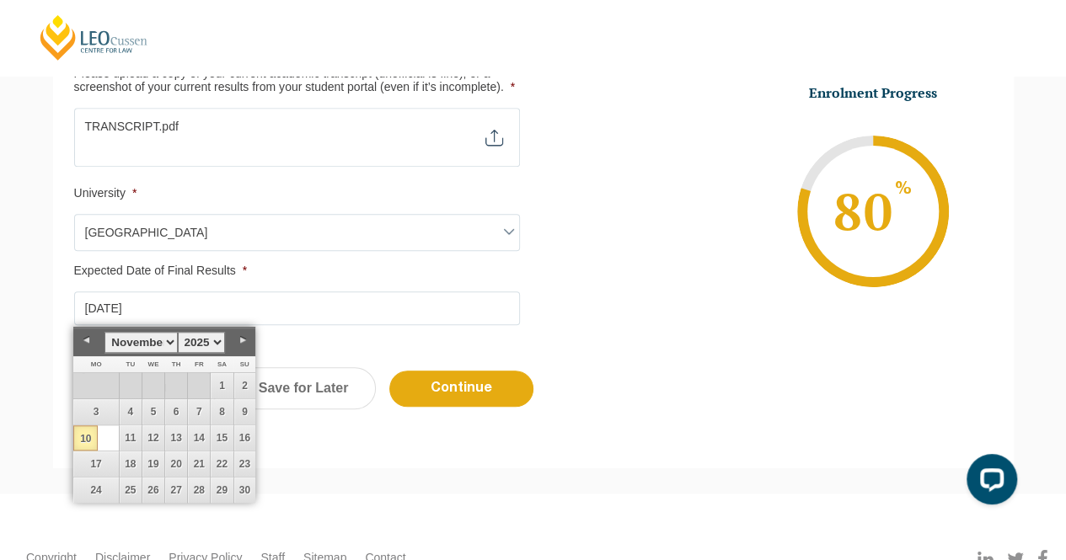
click at [155, 346] on select "January February March April May June July August September October November De…" at bounding box center [140, 342] width 72 height 21
click at [163, 382] on link "4" at bounding box center [164, 385] width 25 height 25
type input "[DATE]"
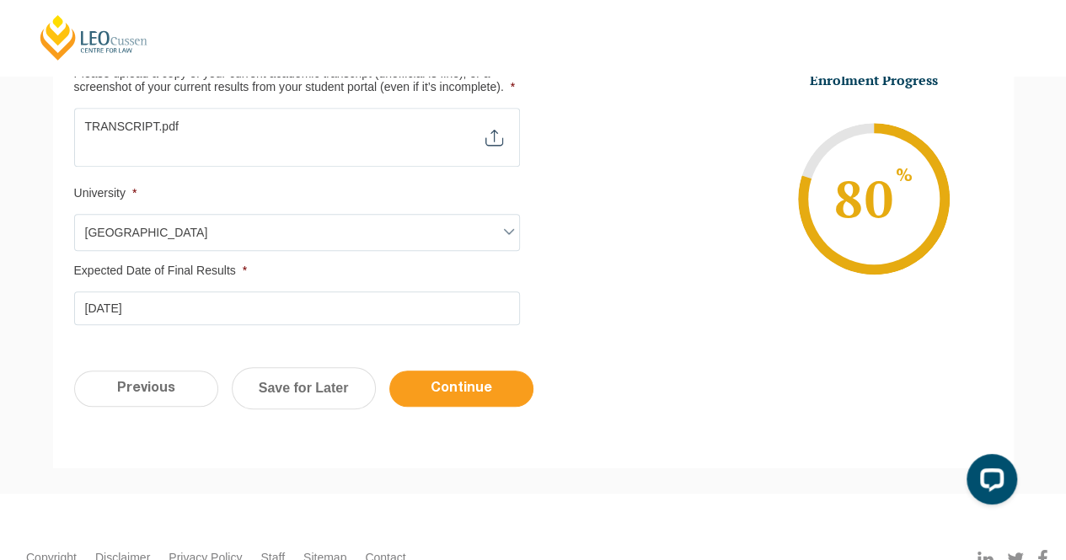
click at [458, 389] on input "Continue" at bounding box center [461, 389] width 144 height 36
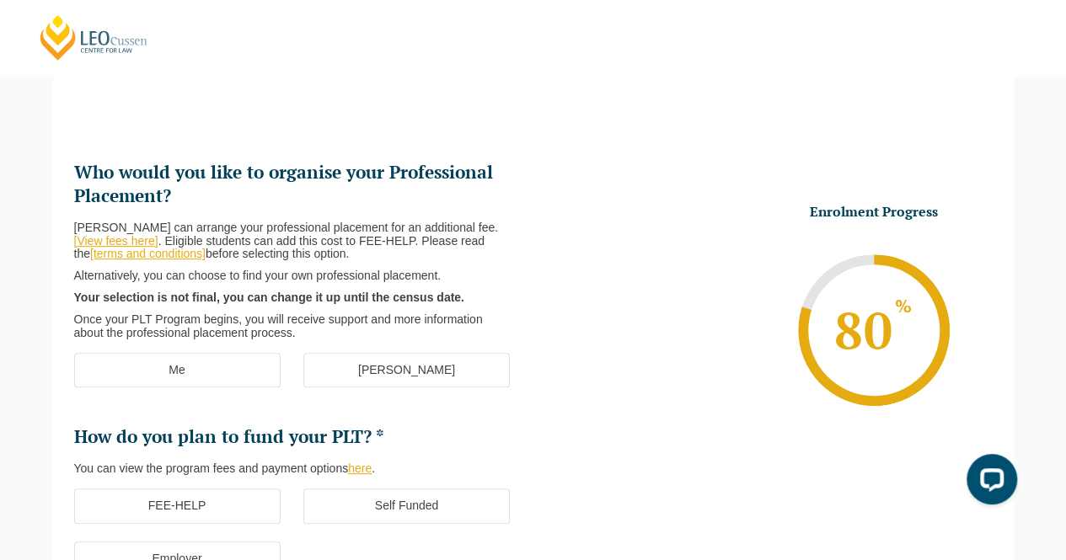
scroll to position [0, 0]
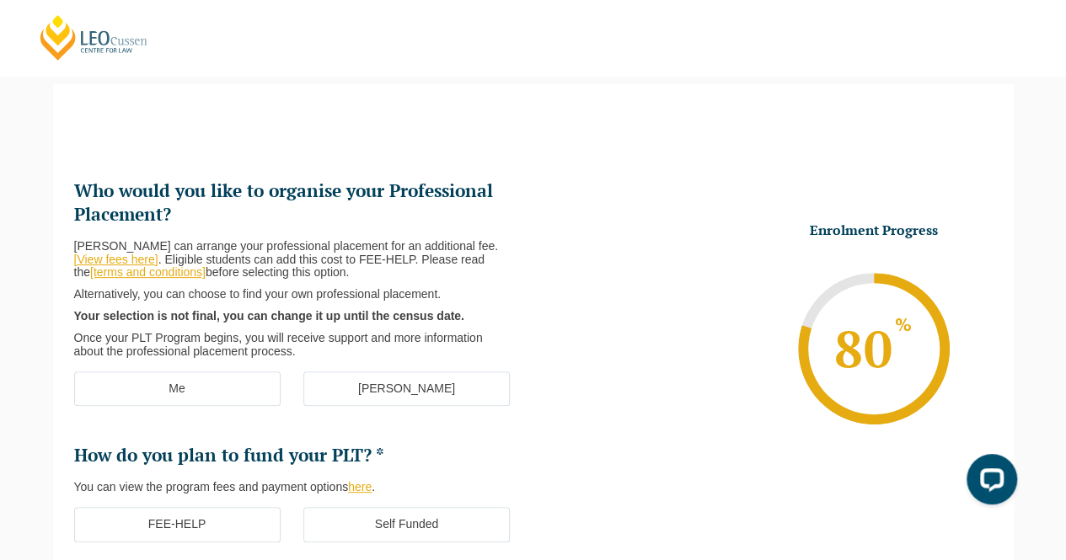
click at [386, 387] on label "[PERSON_NAME]" at bounding box center [406, 389] width 206 height 35
click at [0, 0] on input "[PERSON_NAME]" at bounding box center [0, 0] width 0 height 0
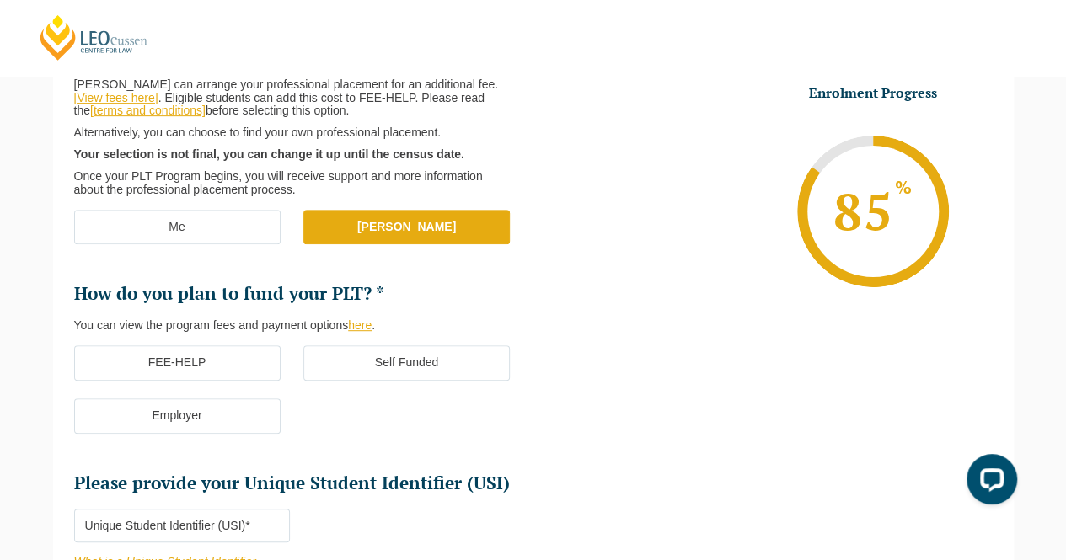
scroll to position [314, 0]
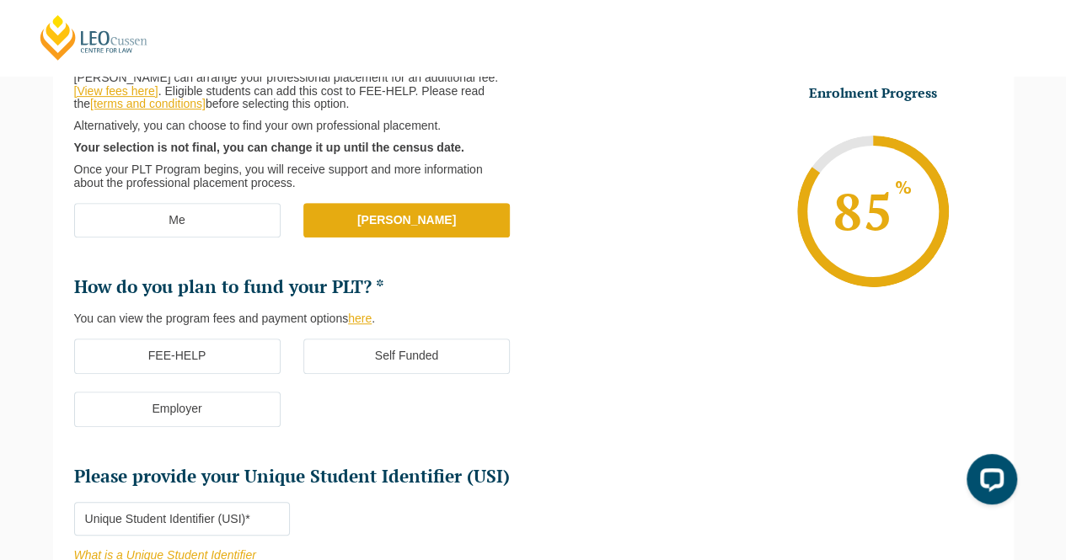
click at [234, 365] on label "FEE-HELP" at bounding box center [177, 356] width 206 height 35
click at [0, 0] on input "FEE-HELP" at bounding box center [0, 0] width 0 height 0
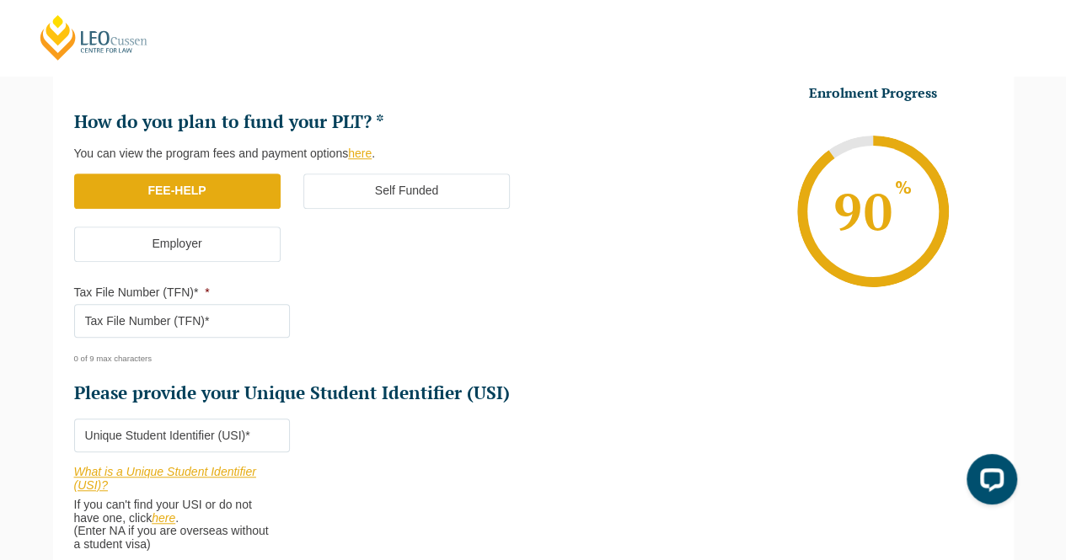
scroll to position [483, 0]
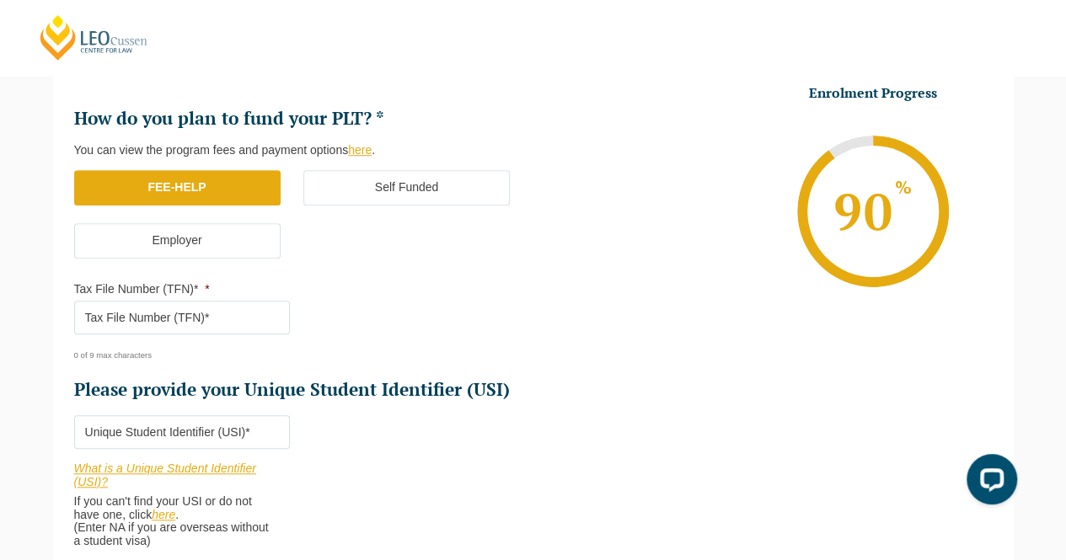
click at [228, 311] on input "Tax File Number (TFN)* *" at bounding box center [182, 318] width 217 height 34
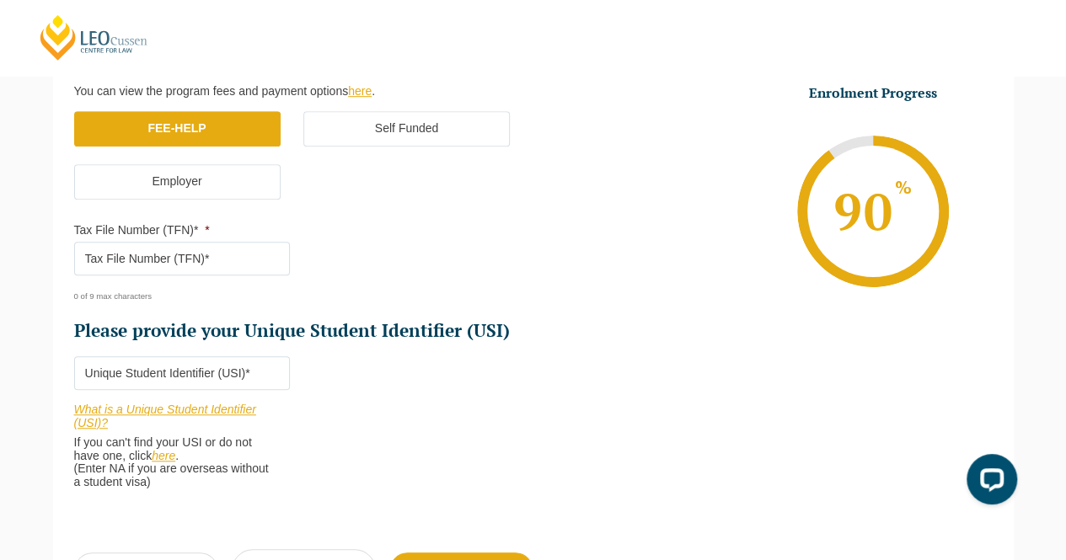
scroll to position [567, 0]
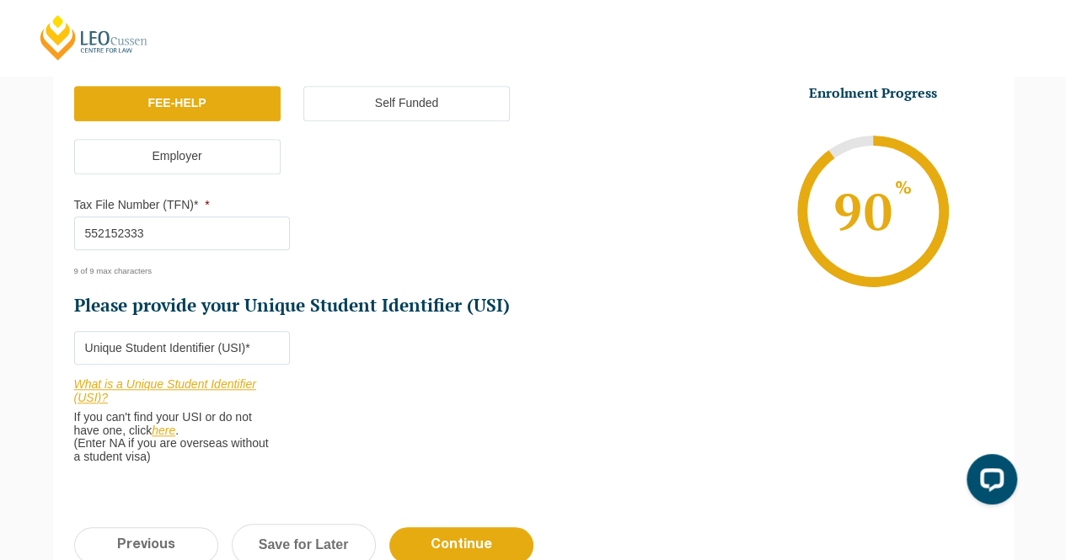
type input "552152333"
click at [171, 360] on input "Please provide your Unique Student Identifier (USI) *" at bounding box center [182, 348] width 217 height 34
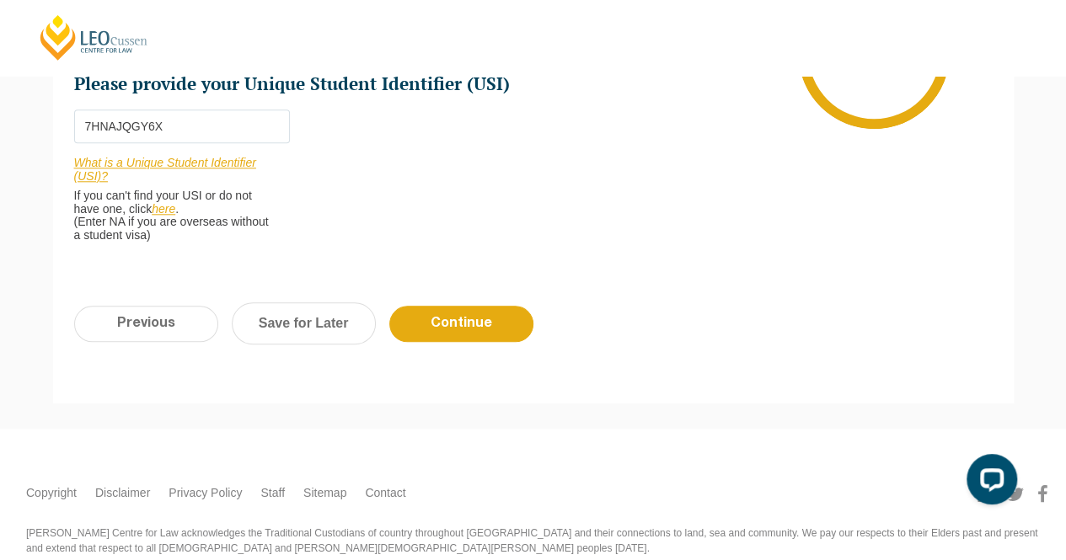
scroll to position [820, 0]
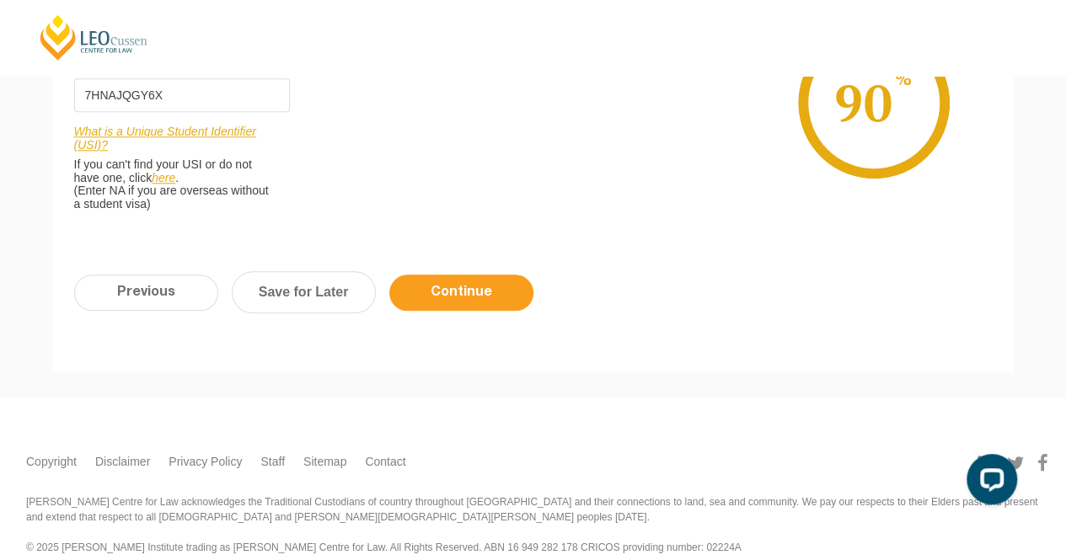
type input "7HNAJQGY6X"
click at [447, 287] on input "Continue" at bounding box center [461, 293] width 144 height 36
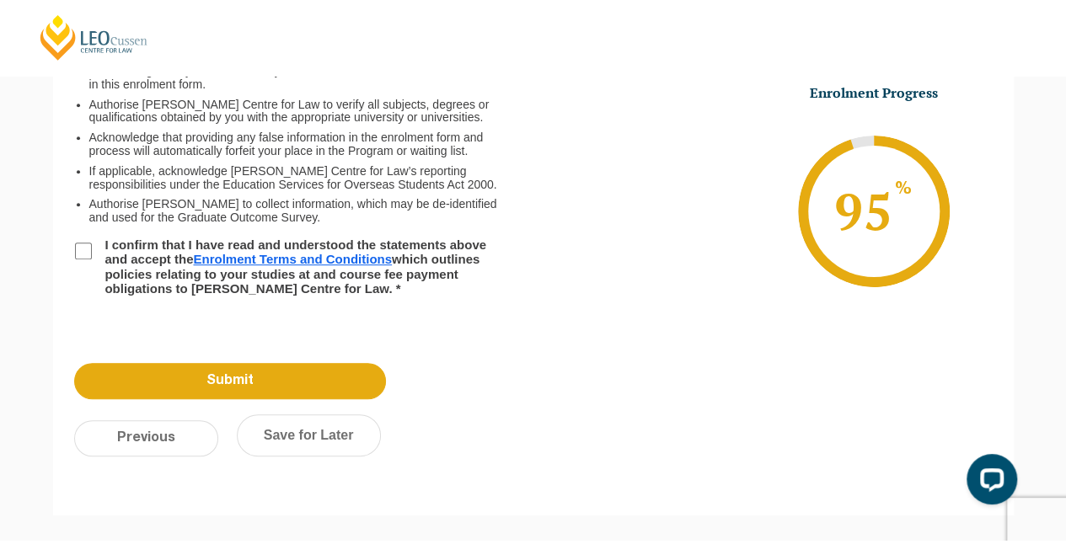
scroll to position [0, 0]
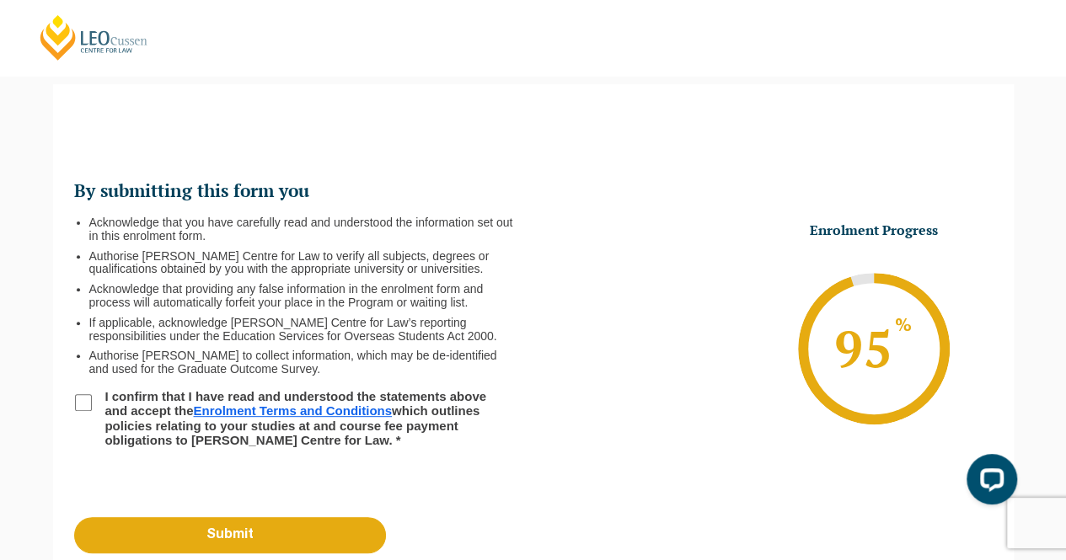
click at [88, 395] on input "I confirm that I have read and understood the statements above and accept the E…" at bounding box center [83, 402] width 17 height 17
checkbox input "true"
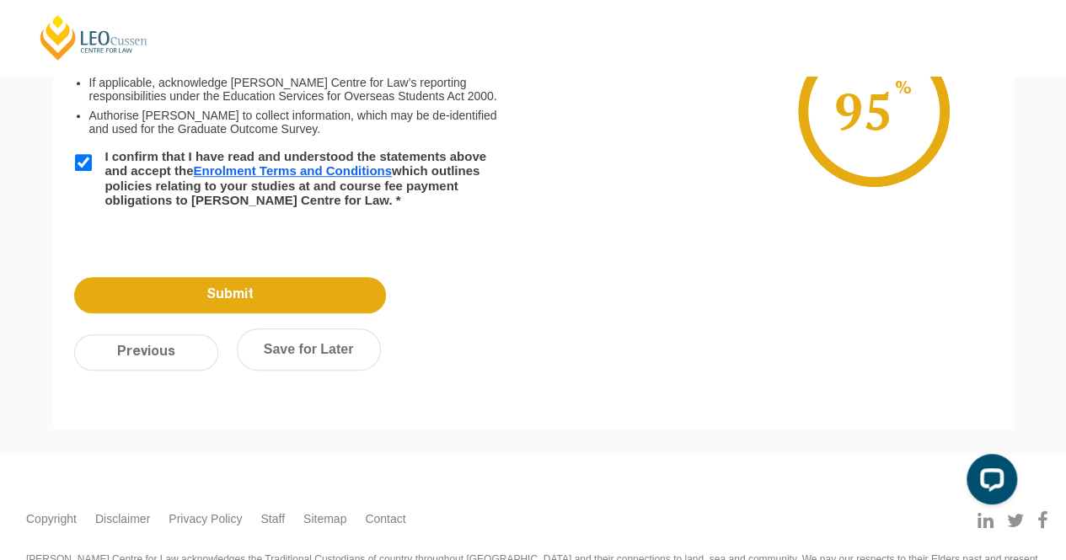
scroll to position [399, 0]
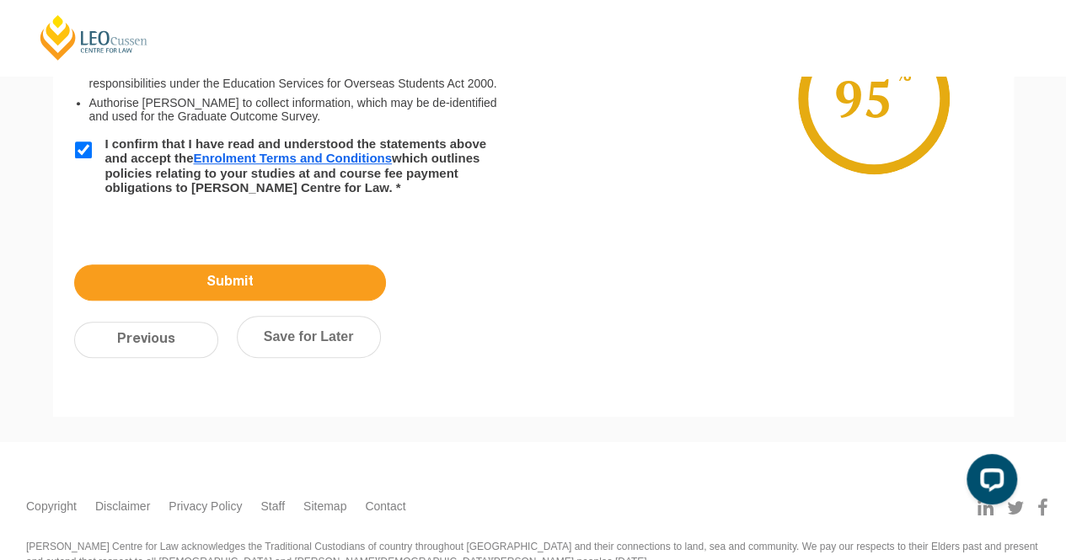
click at [322, 287] on input "Submit" at bounding box center [230, 283] width 312 height 36
